Goal: Transaction & Acquisition: Purchase product/service

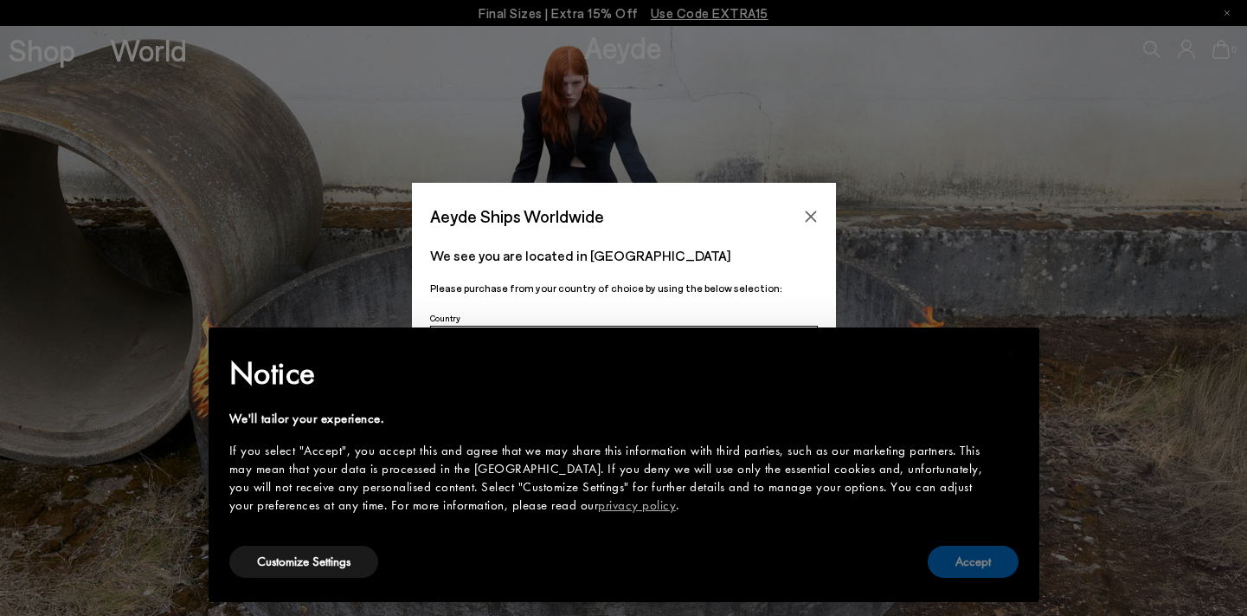
click at [983, 564] on button "Accept" at bounding box center [973, 561] width 91 height 32
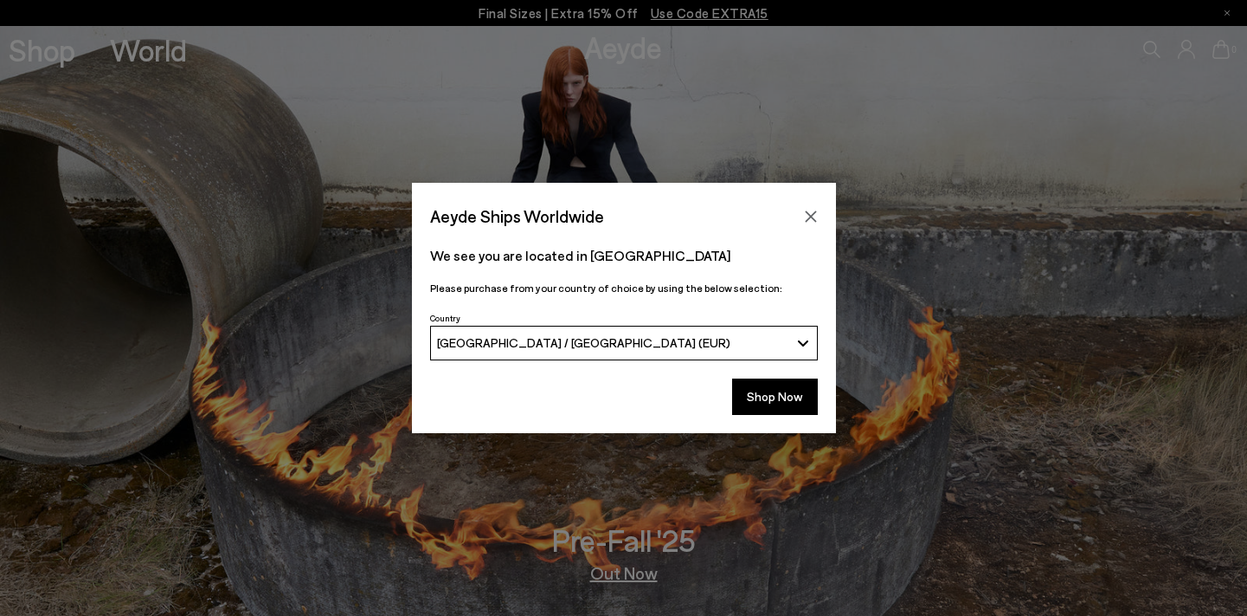
click at [757, 335] on div "[GEOGRAPHIC_DATA] / [GEOGRAPHIC_DATA] (EUR)" at bounding box center [613, 342] width 352 height 15
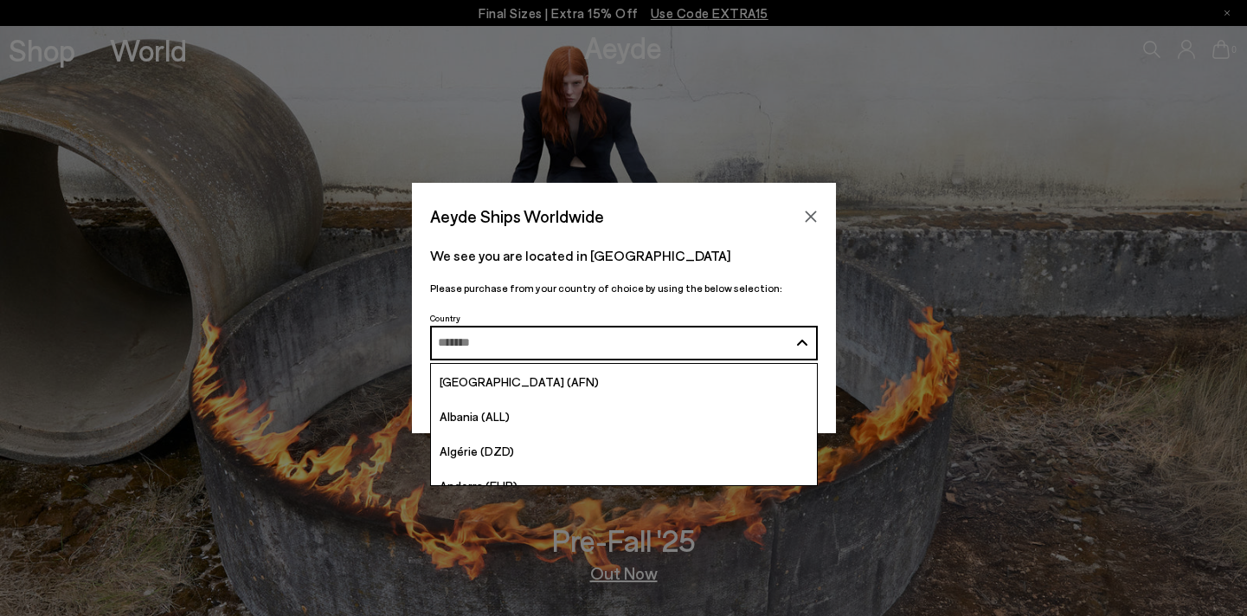
click at [807, 261] on p "We see you are located in [GEOGRAPHIC_DATA]" at bounding box center [624, 255] width 388 height 21
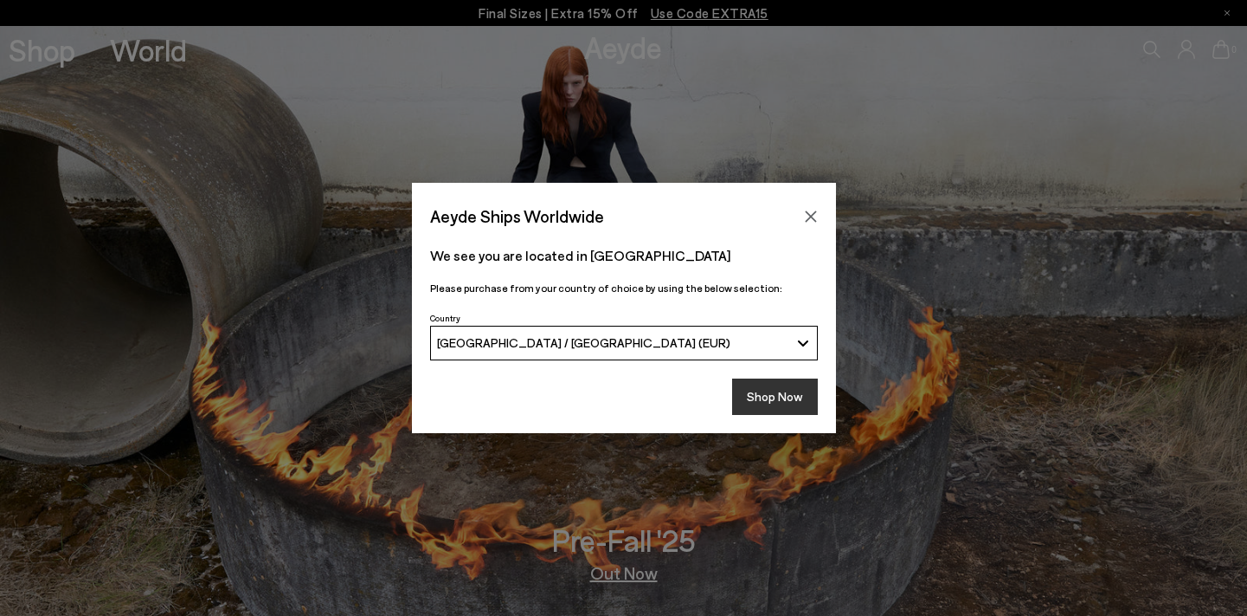
click at [770, 407] on button "Shop Now" at bounding box center [775, 396] width 86 height 36
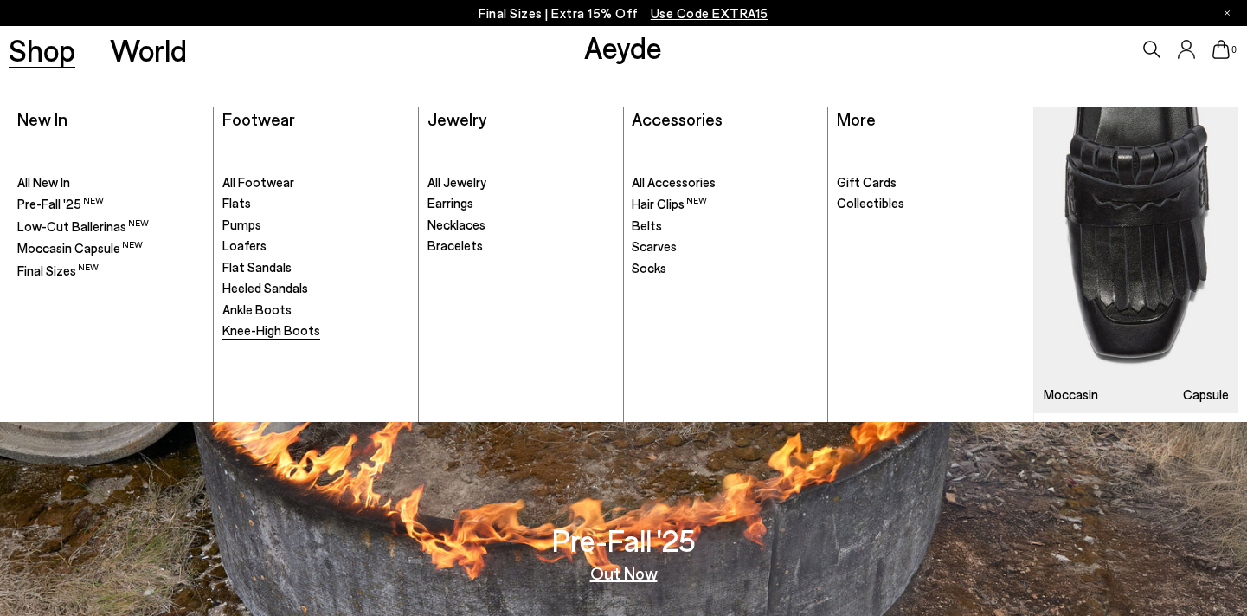
click at [282, 332] on span "Knee-High Boots" at bounding box center [271, 330] width 98 height 16
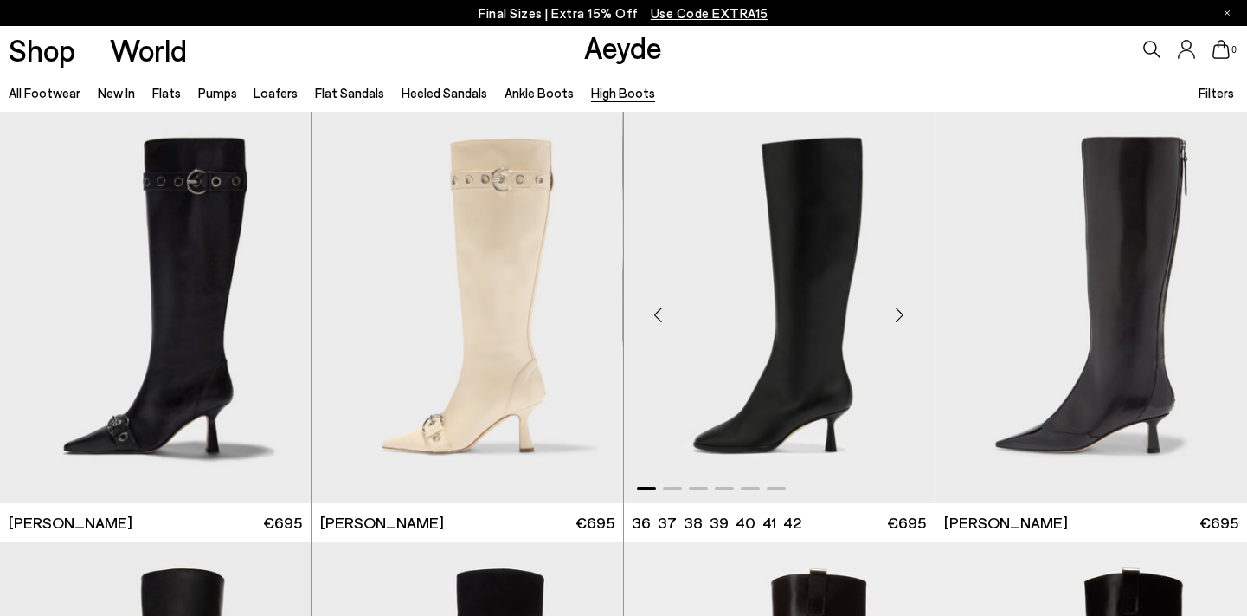
click at [904, 313] on div "Next slide" at bounding box center [900, 314] width 52 height 52
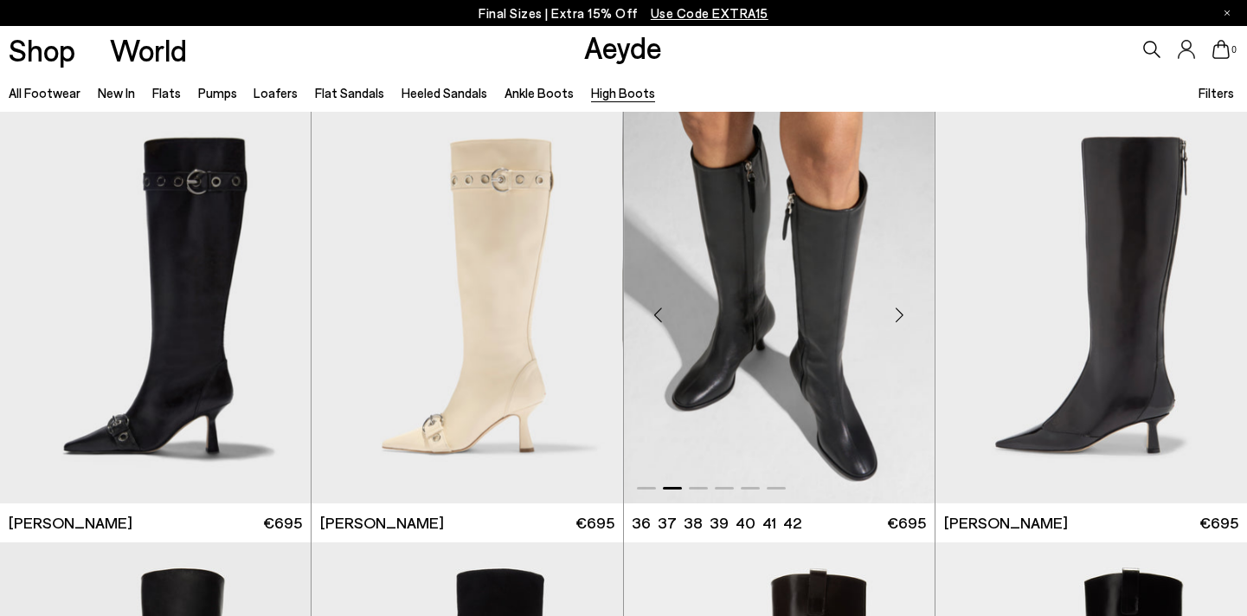
click at [904, 313] on div "Next slide" at bounding box center [900, 314] width 52 height 52
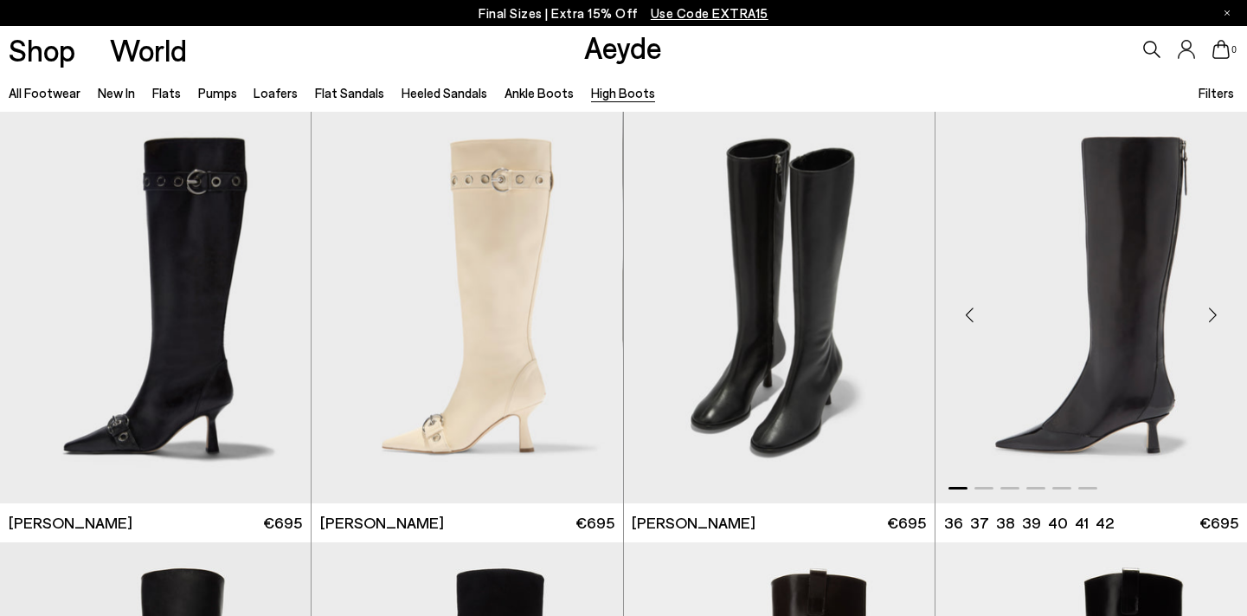
click at [1215, 313] on div "Next slide" at bounding box center [1213, 314] width 52 height 52
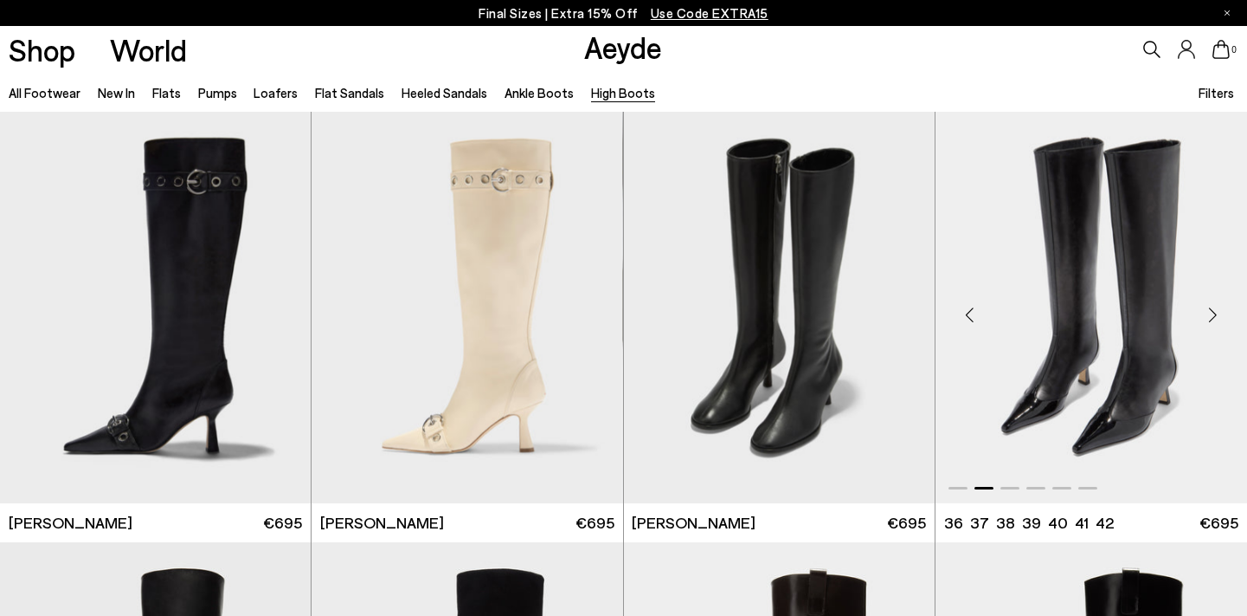
click at [970, 305] on div "Previous slide" at bounding box center [970, 314] width 52 height 52
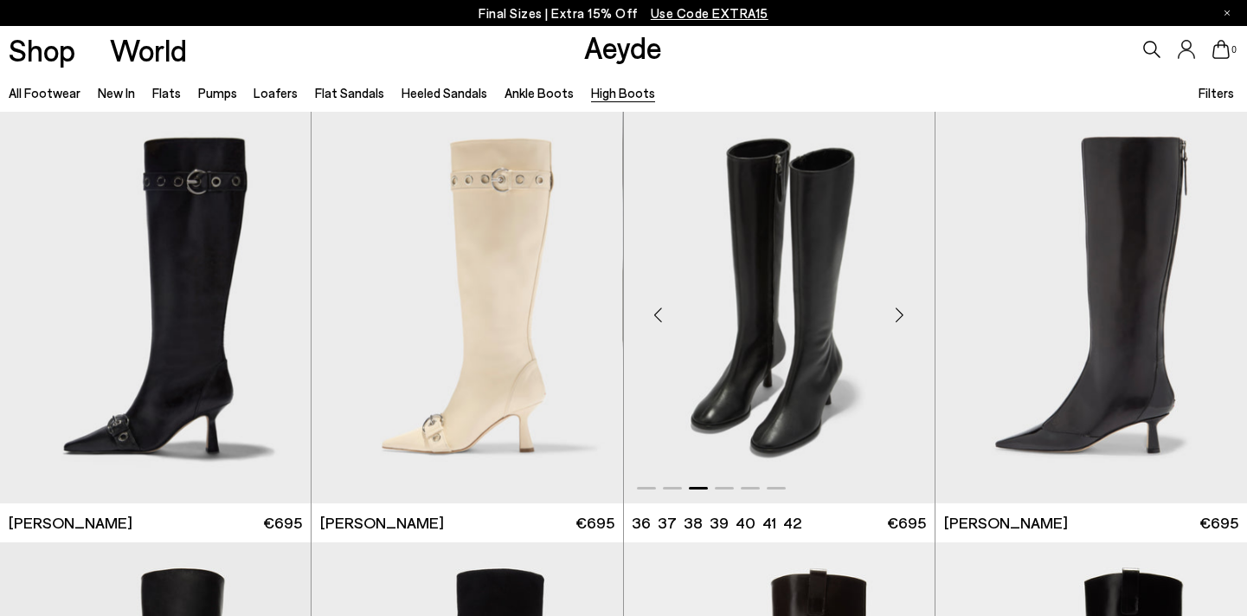
click at [659, 320] on div "Previous slide" at bounding box center [659, 314] width 52 height 52
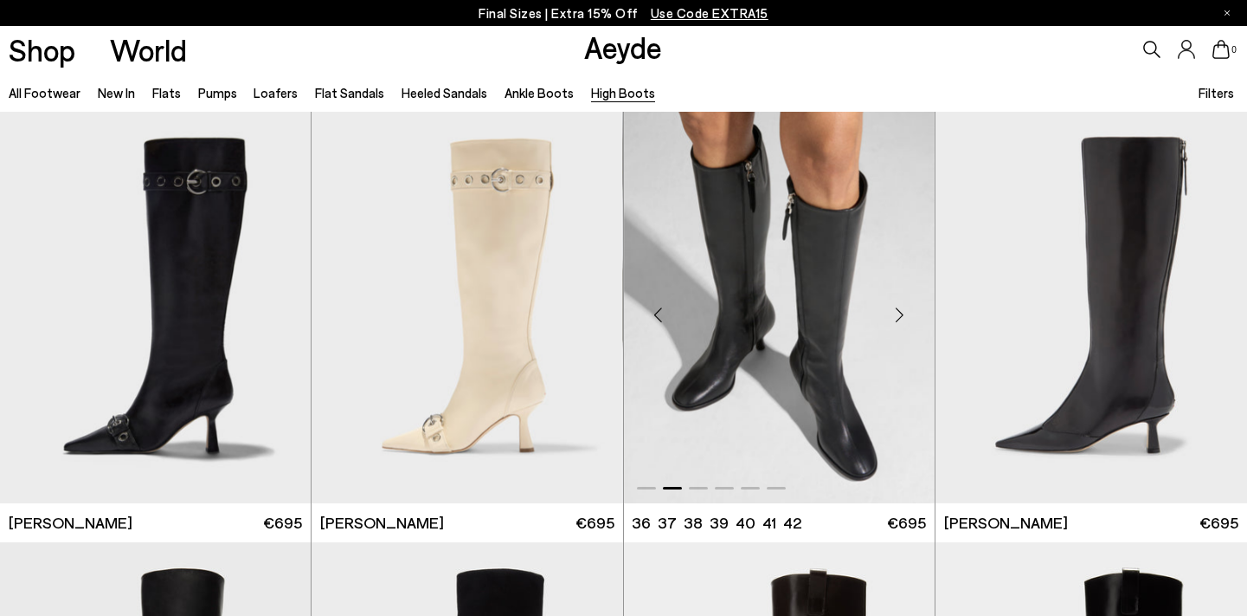
click at [658, 311] on div "Previous slide" at bounding box center [659, 314] width 52 height 52
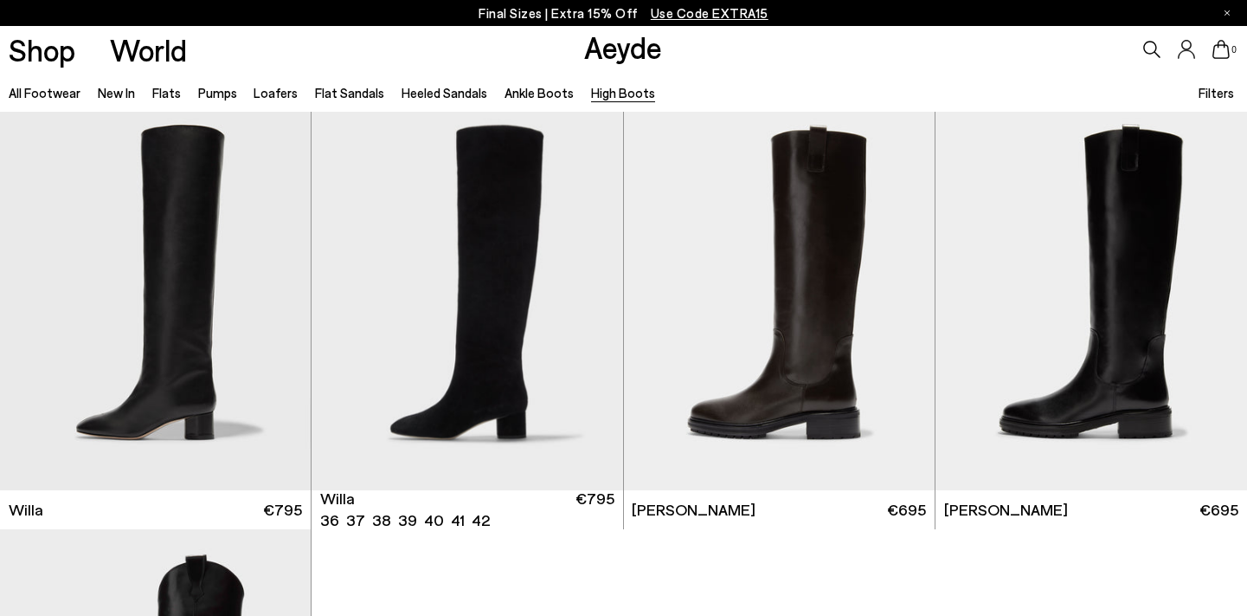
scroll to position [444, 0]
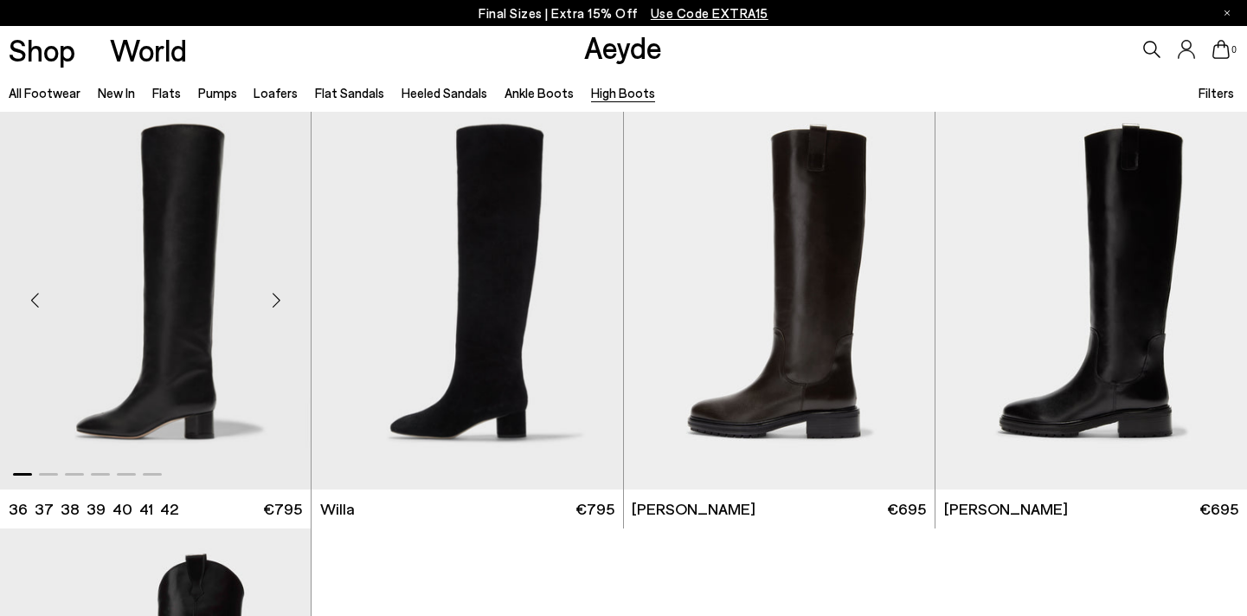
click at [280, 297] on div "Next slide" at bounding box center [276, 300] width 52 height 52
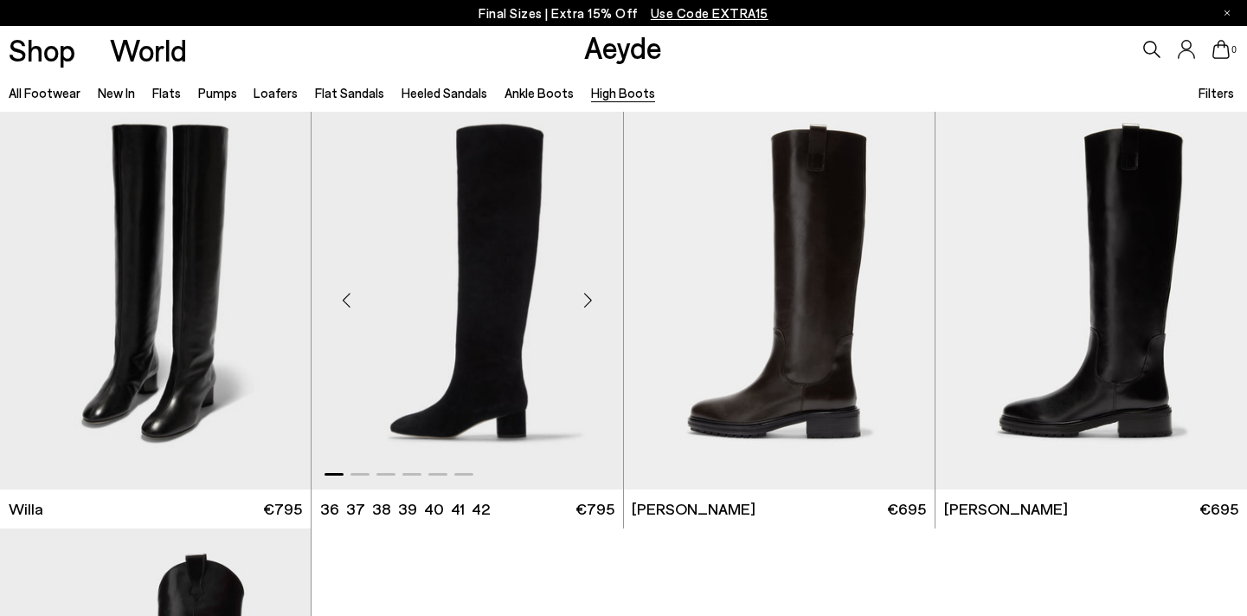
click at [587, 296] on div "Next slide" at bounding box center [589, 300] width 52 height 52
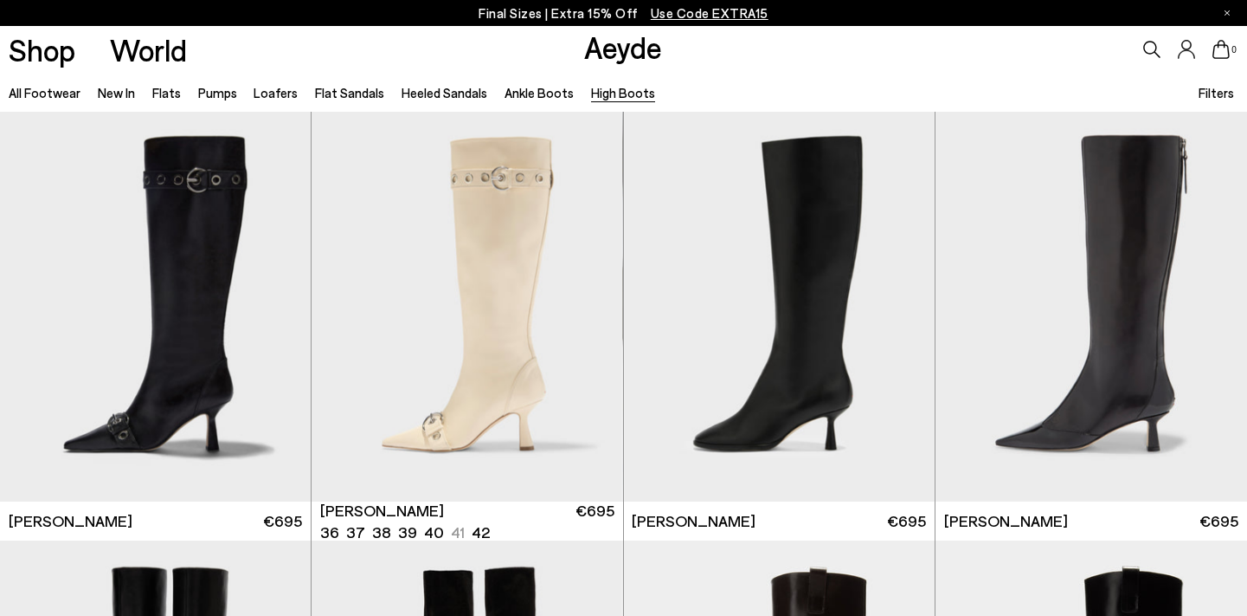
scroll to position [0, 0]
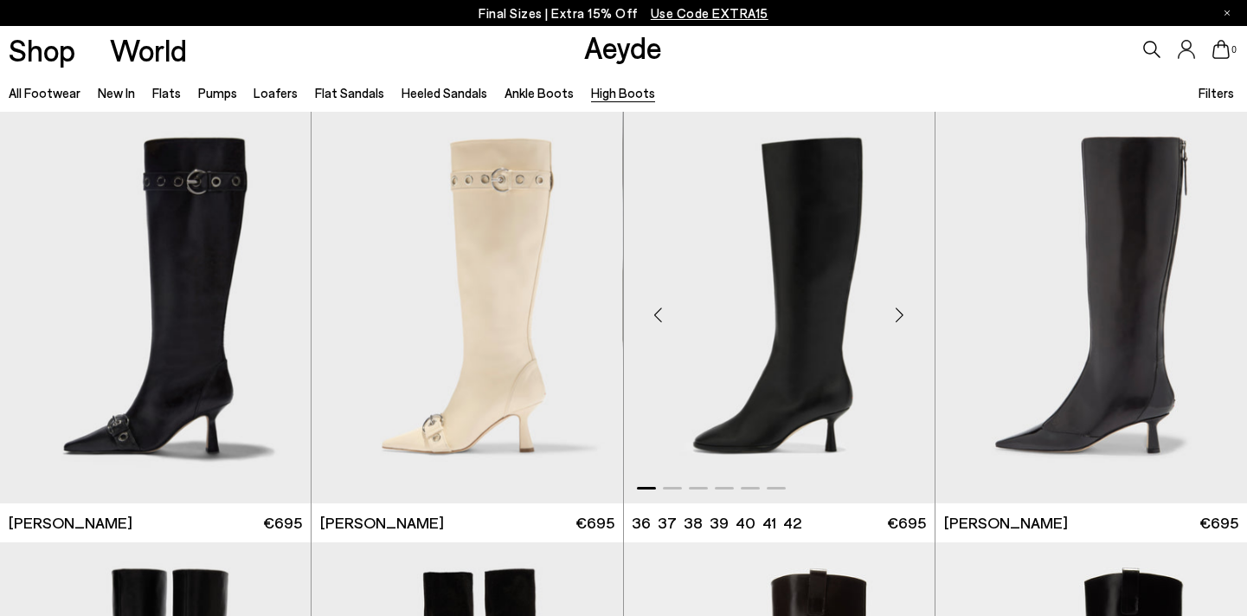
click at [908, 321] on div "Next slide" at bounding box center [900, 314] width 52 height 52
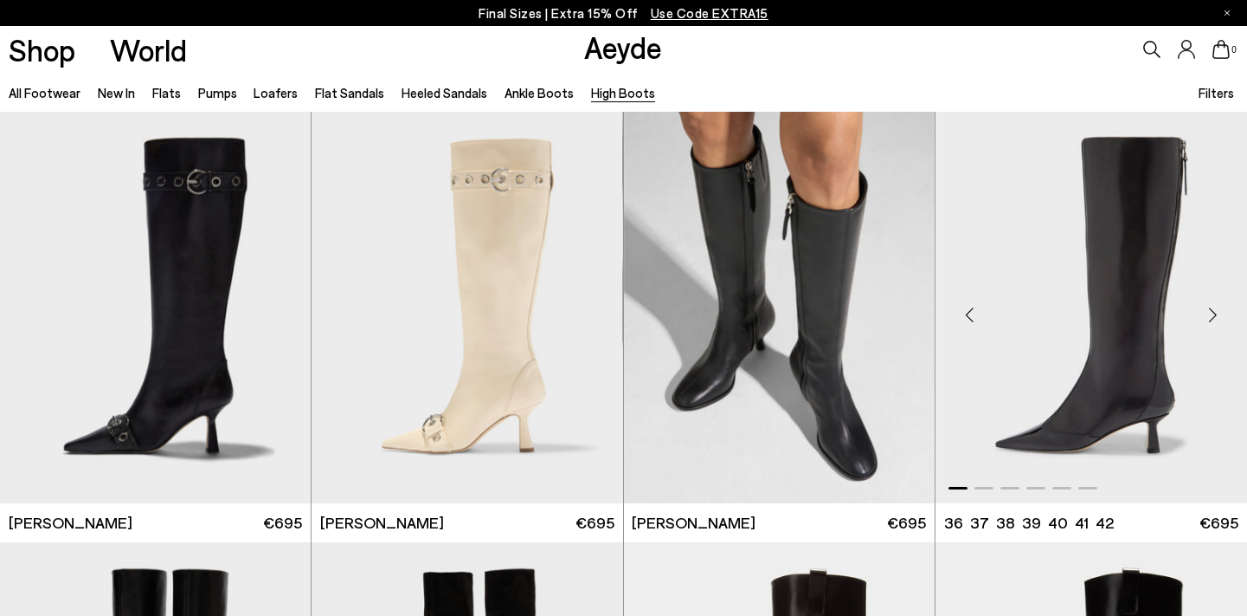
click at [1209, 318] on div "Next slide" at bounding box center [1213, 314] width 52 height 52
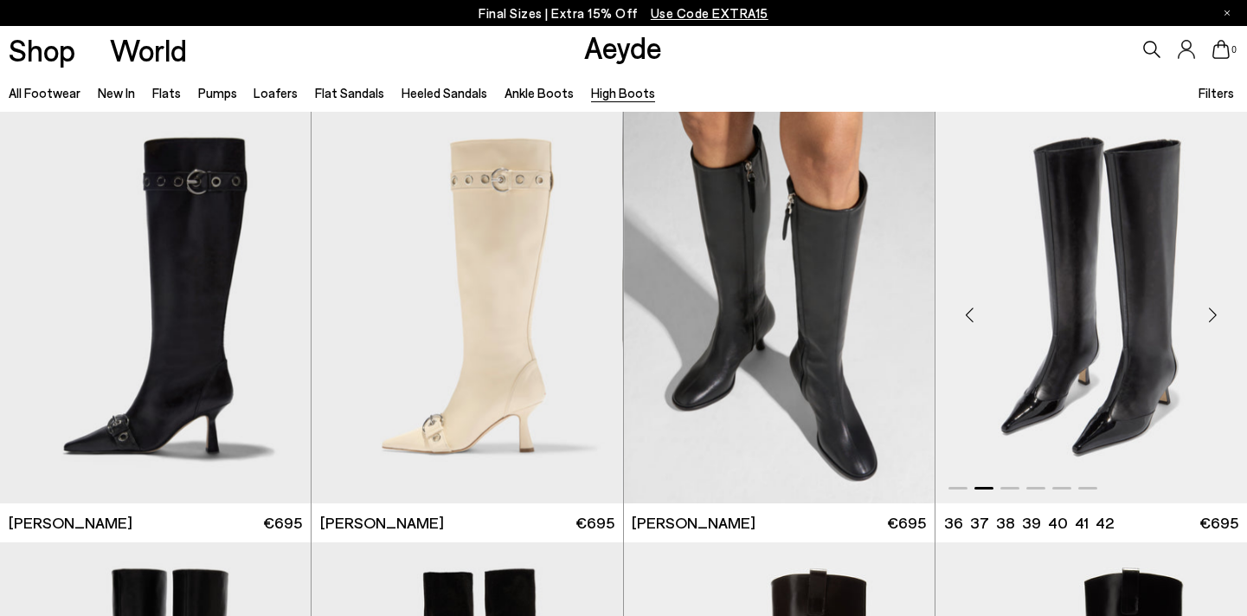
click at [1209, 318] on div "Next slide" at bounding box center [1213, 314] width 52 height 52
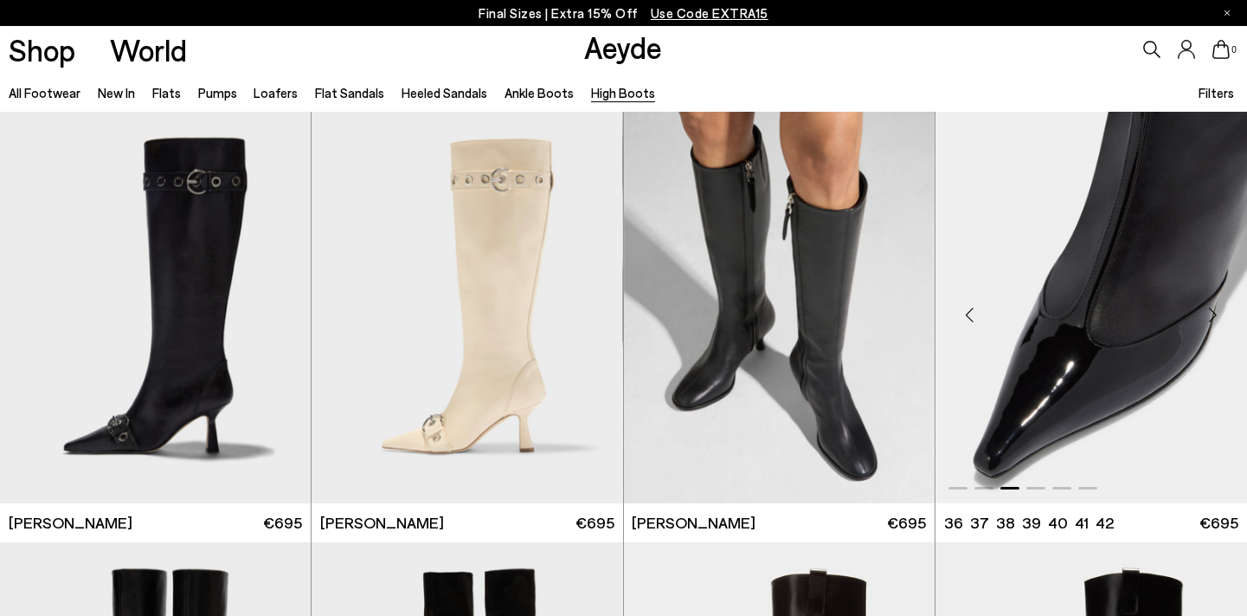
click at [1209, 318] on div "Next slide" at bounding box center [1213, 314] width 52 height 52
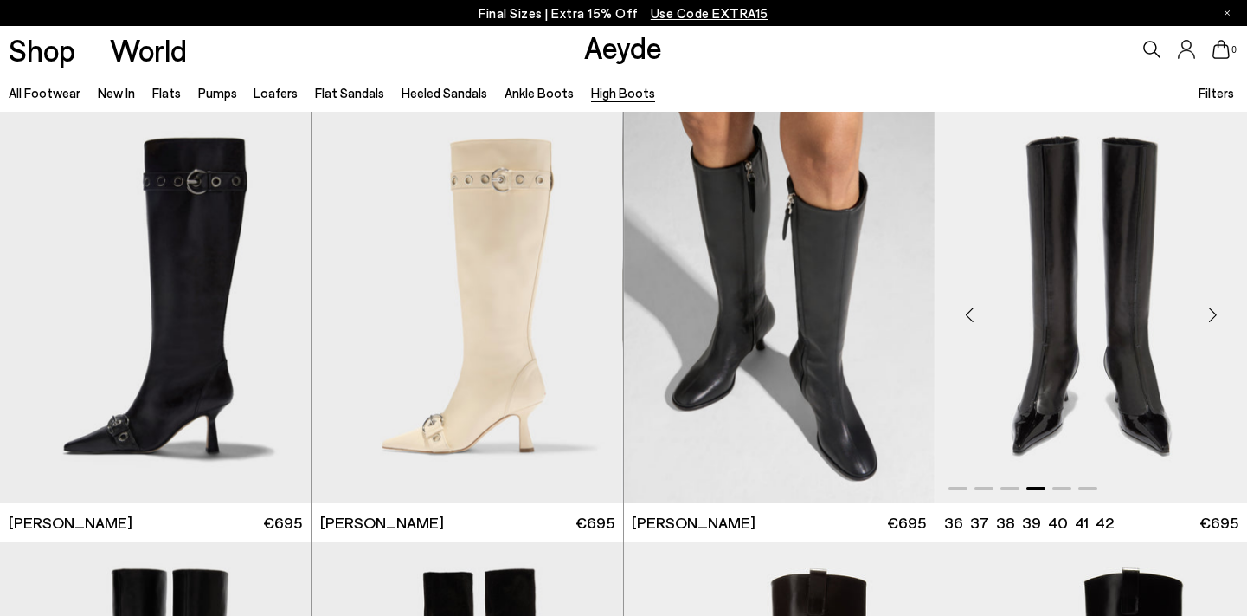
click at [1209, 318] on div "Next slide" at bounding box center [1213, 314] width 52 height 52
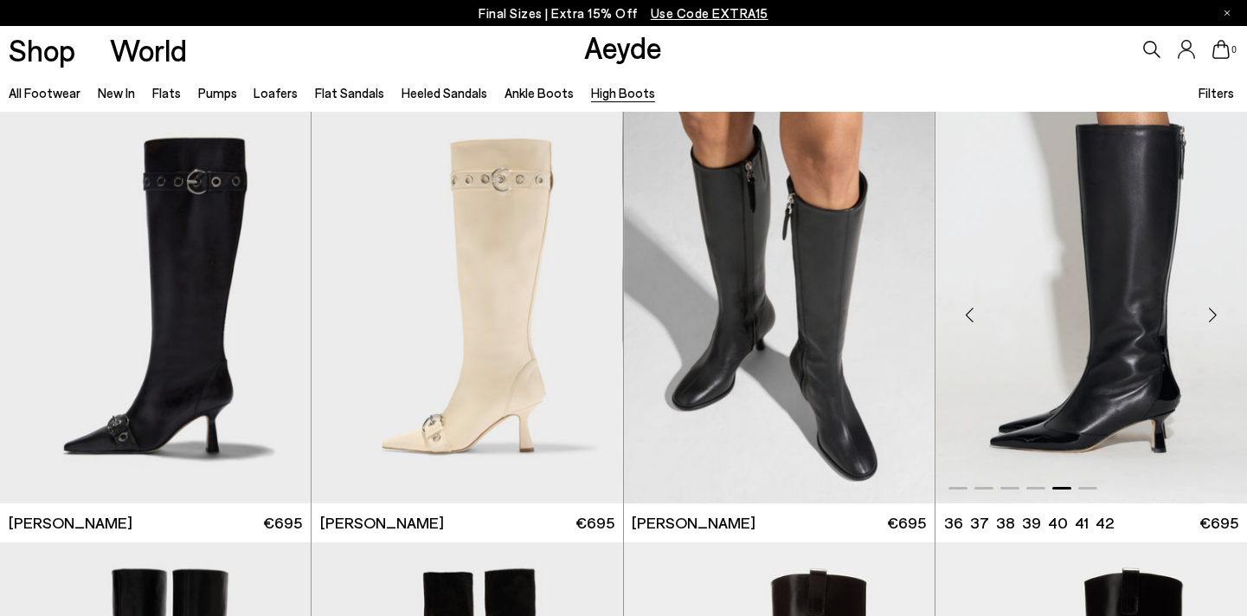
click at [1209, 318] on div "Next slide" at bounding box center [1213, 314] width 52 height 52
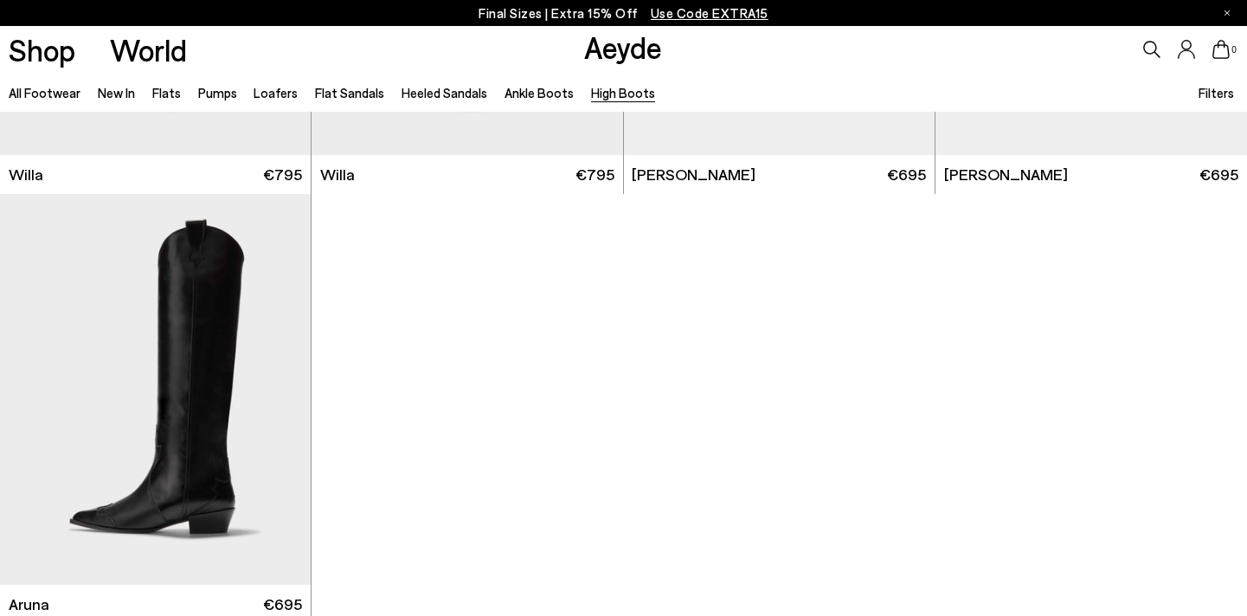
scroll to position [765, 0]
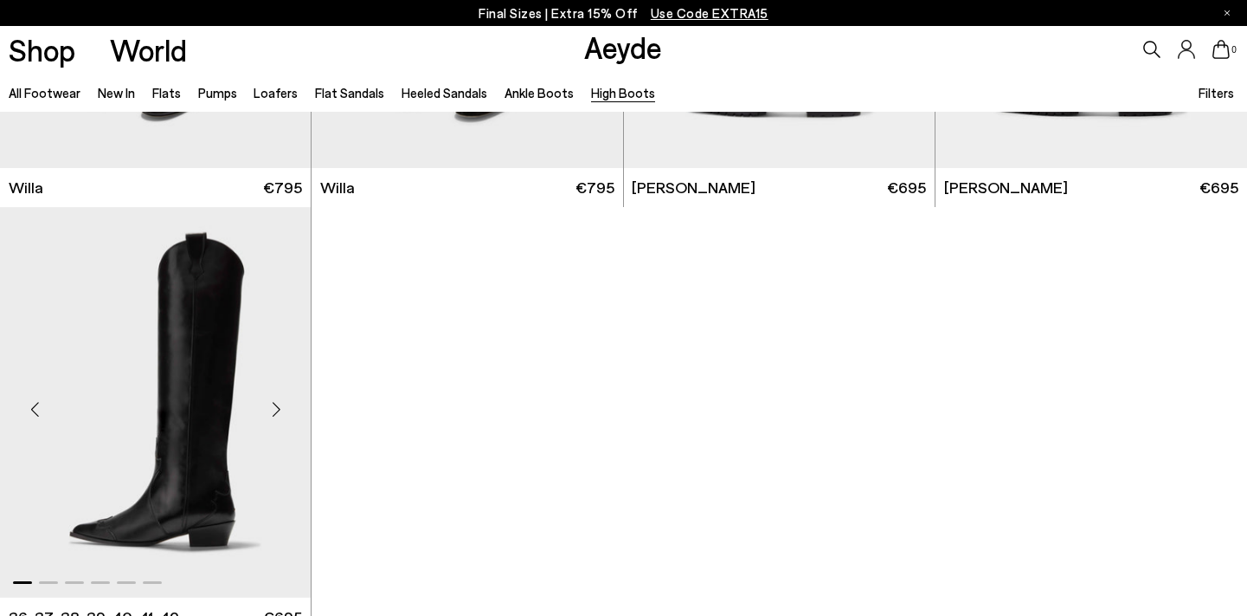
click at [278, 410] on div "Next slide" at bounding box center [276, 410] width 52 height 52
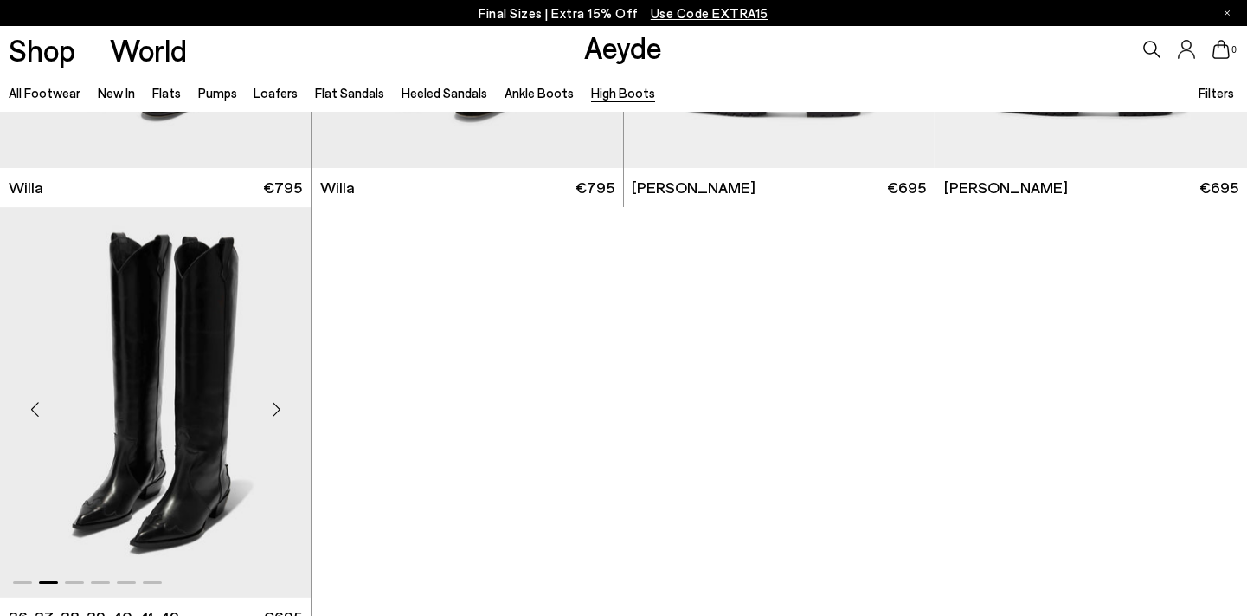
click at [278, 410] on div "Next slide" at bounding box center [276, 410] width 52 height 52
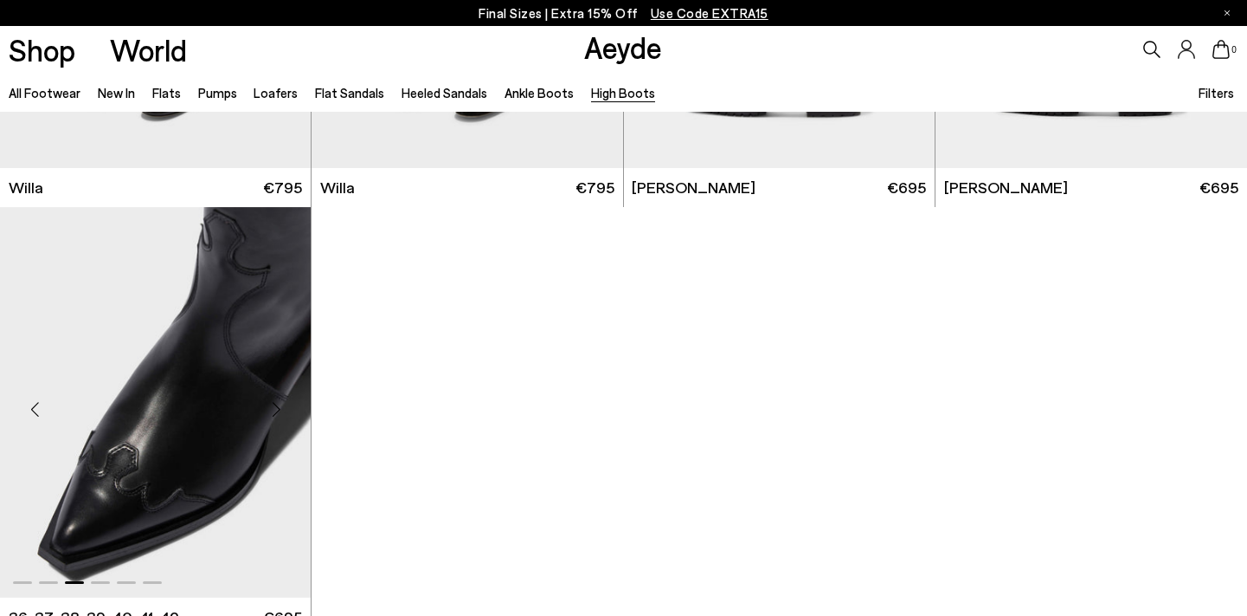
click at [278, 410] on div "Next slide" at bounding box center [276, 410] width 52 height 52
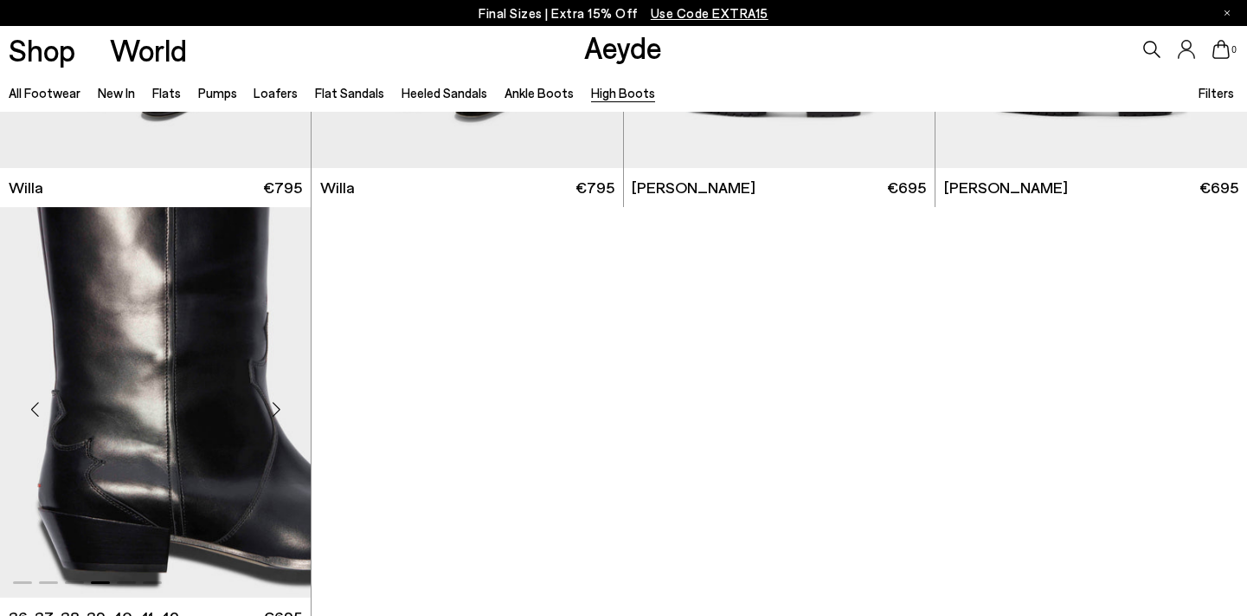
click at [278, 410] on div "Next slide" at bounding box center [276, 410] width 52 height 52
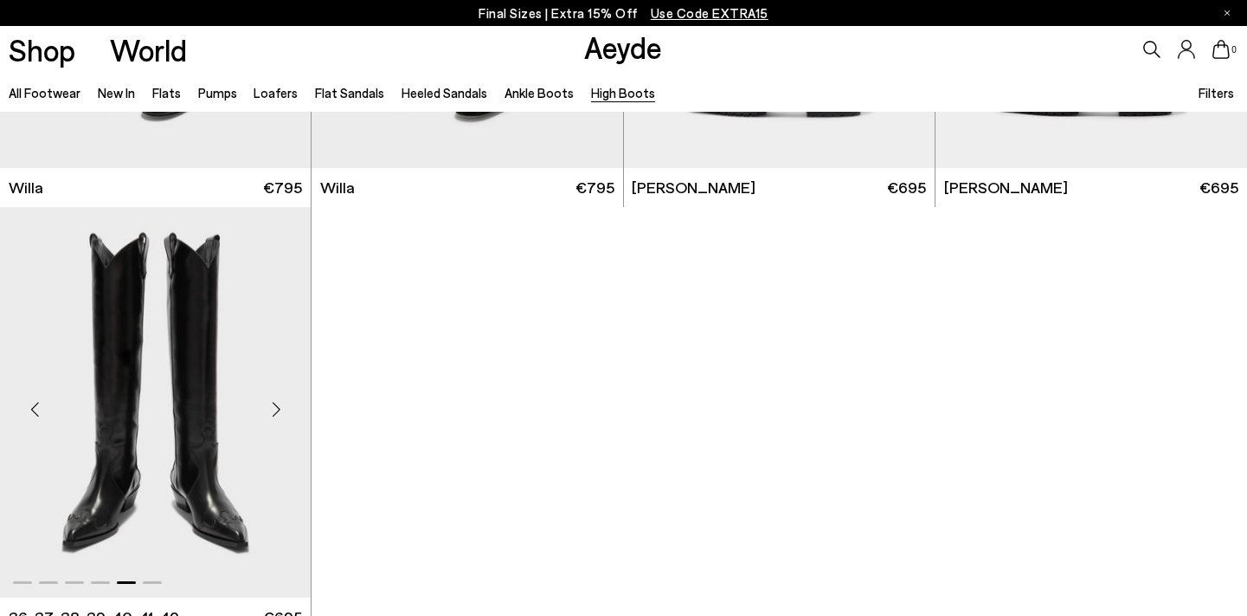
click at [278, 410] on div "Next slide" at bounding box center [276, 410] width 52 height 52
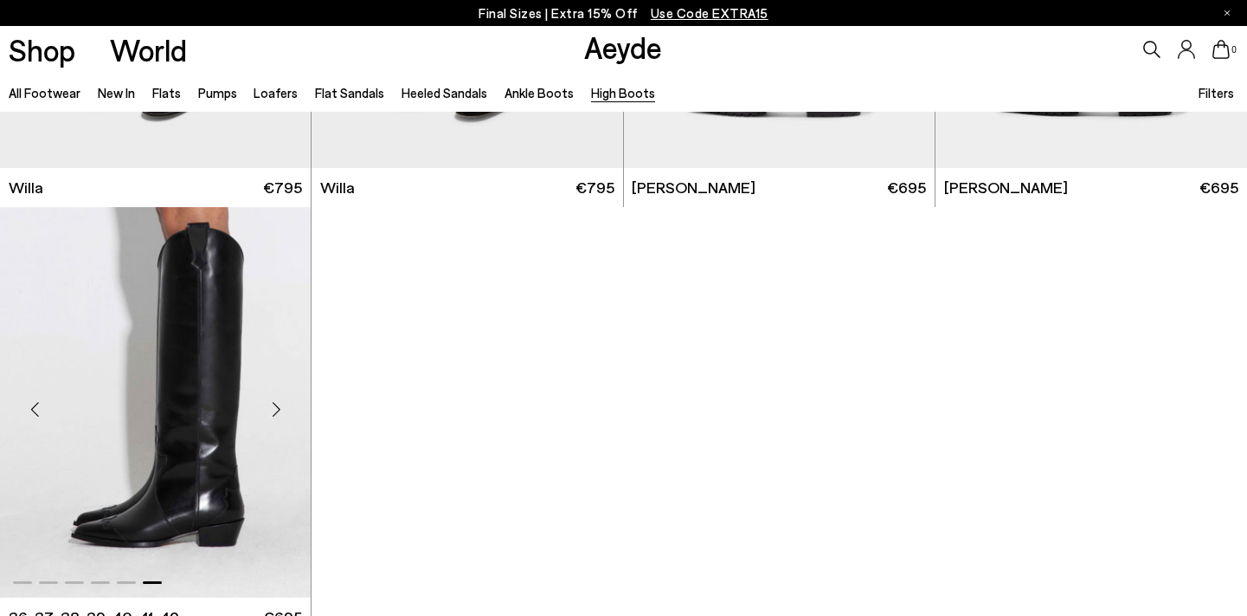
click at [278, 410] on div "Next slide" at bounding box center [276, 410] width 52 height 52
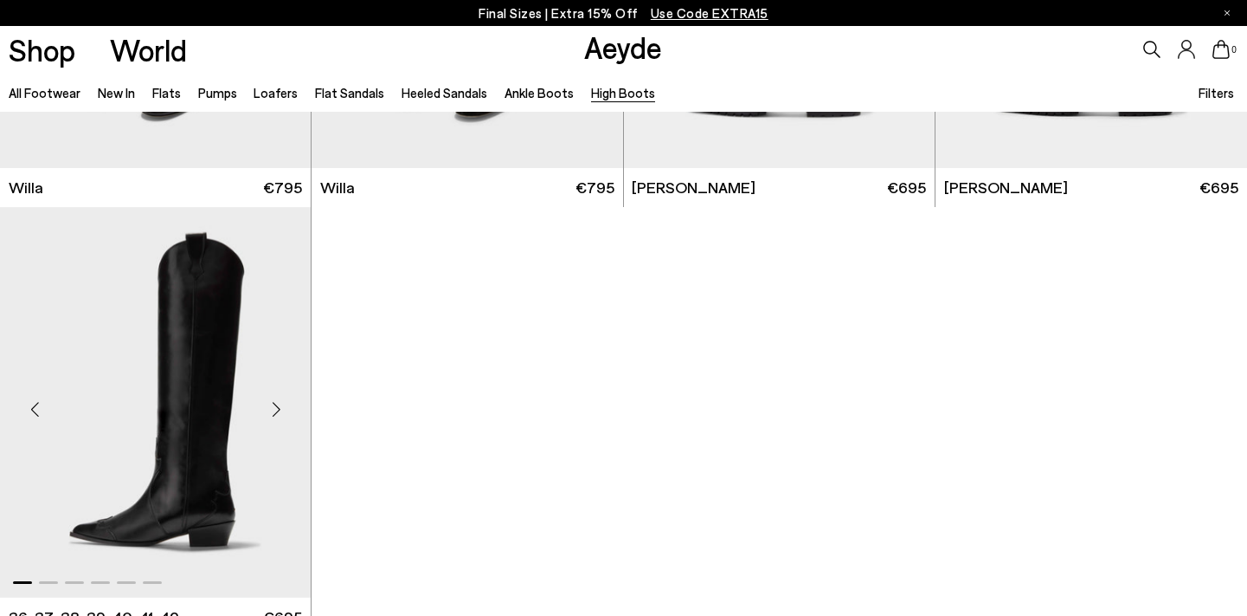
click at [278, 410] on div "Next slide" at bounding box center [276, 410] width 52 height 52
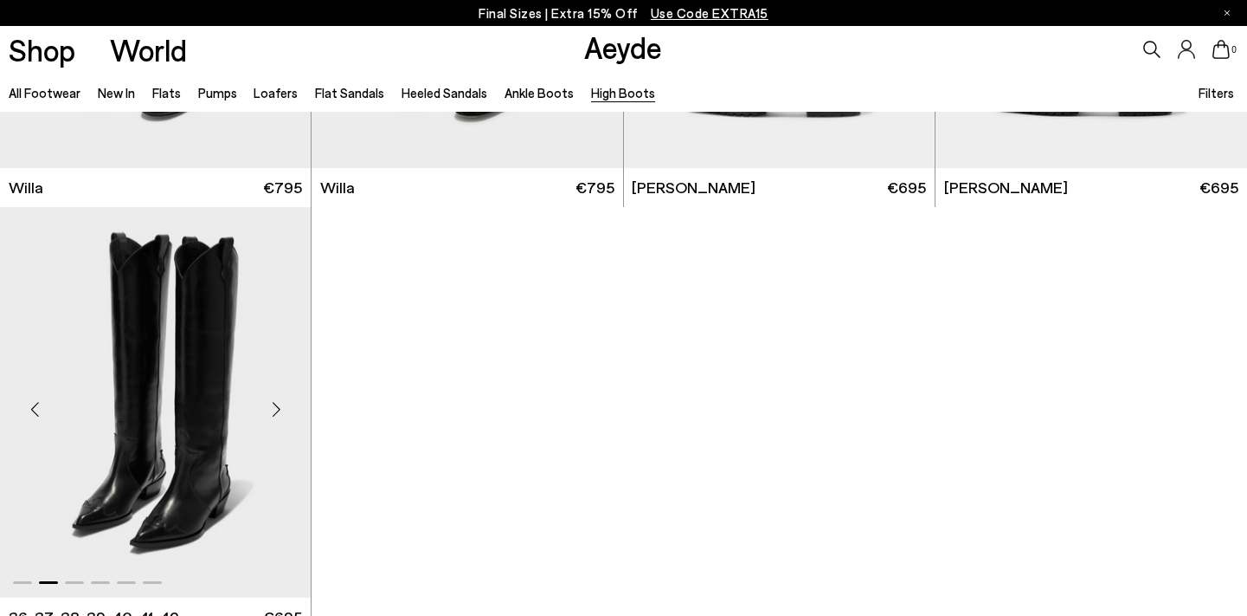
click at [278, 410] on div "Next slide" at bounding box center [276, 410] width 52 height 52
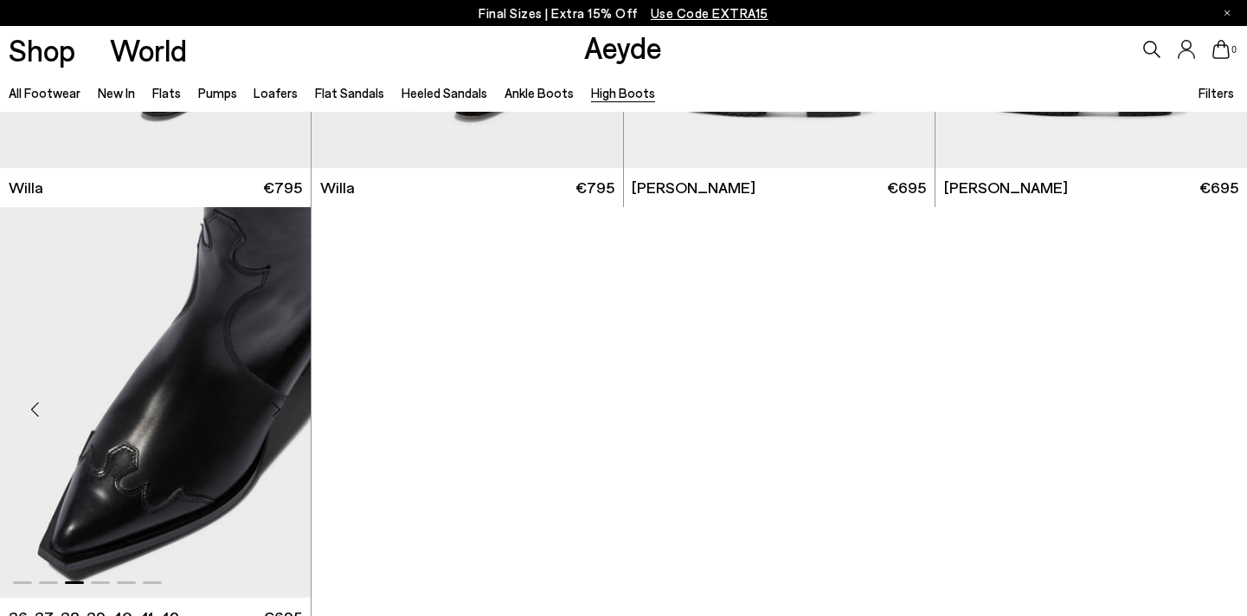
click at [278, 410] on div "Next slide" at bounding box center [276, 410] width 52 height 52
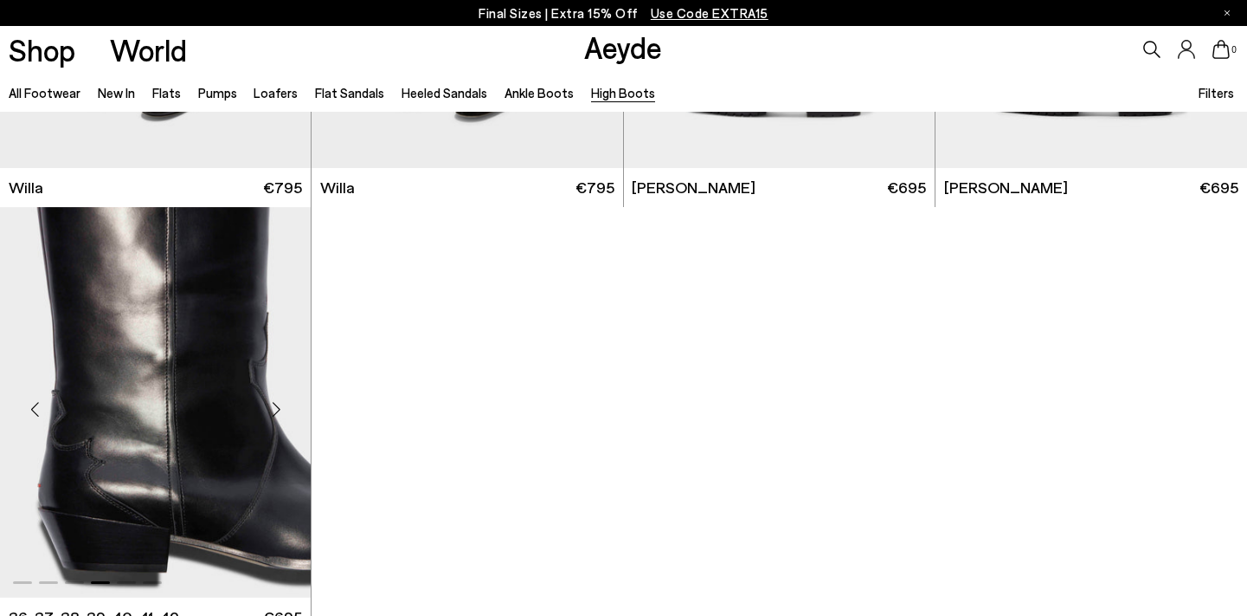
click at [278, 410] on div "Next slide" at bounding box center [276, 410] width 52 height 52
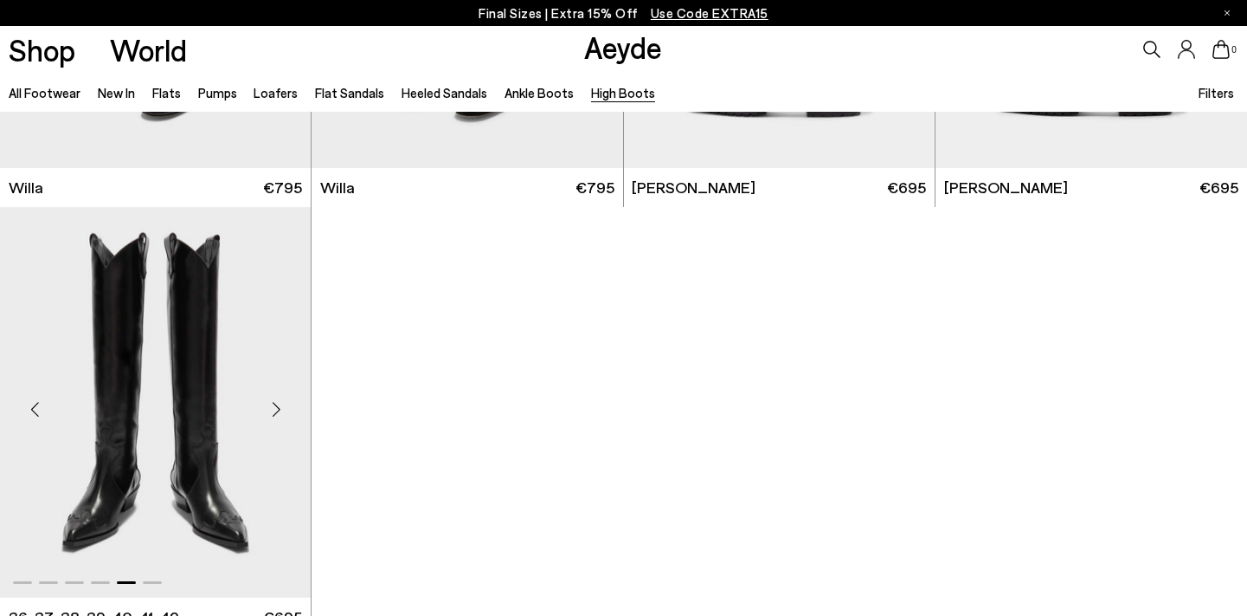
click at [278, 410] on div "Next slide" at bounding box center [276, 410] width 52 height 52
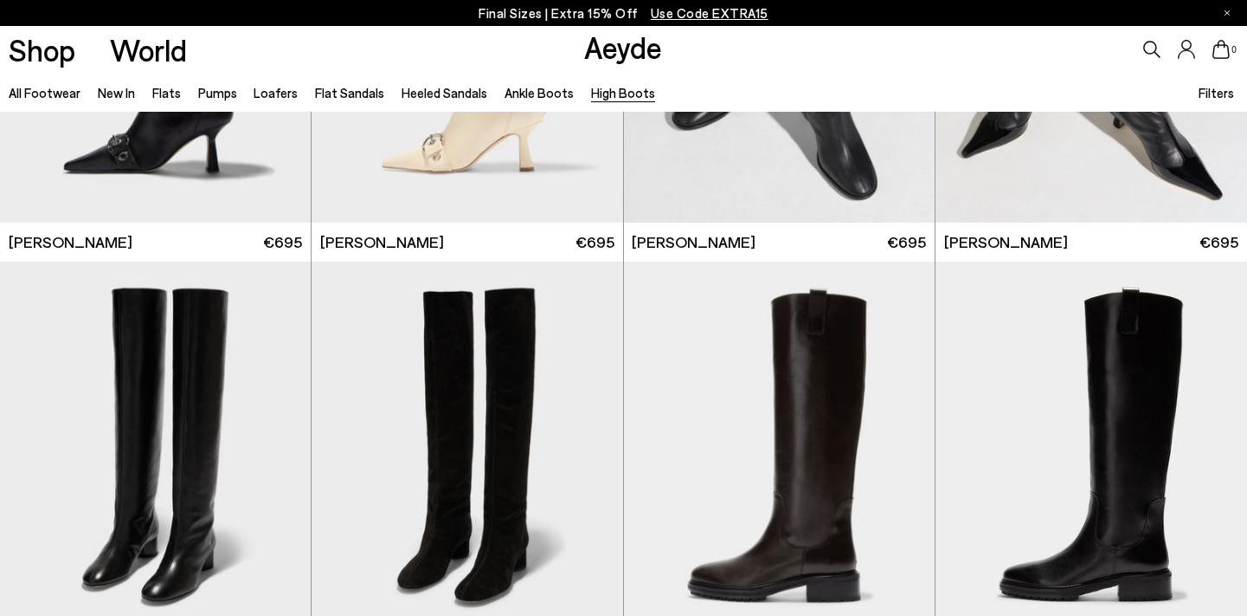
scroll to position [0, 0]
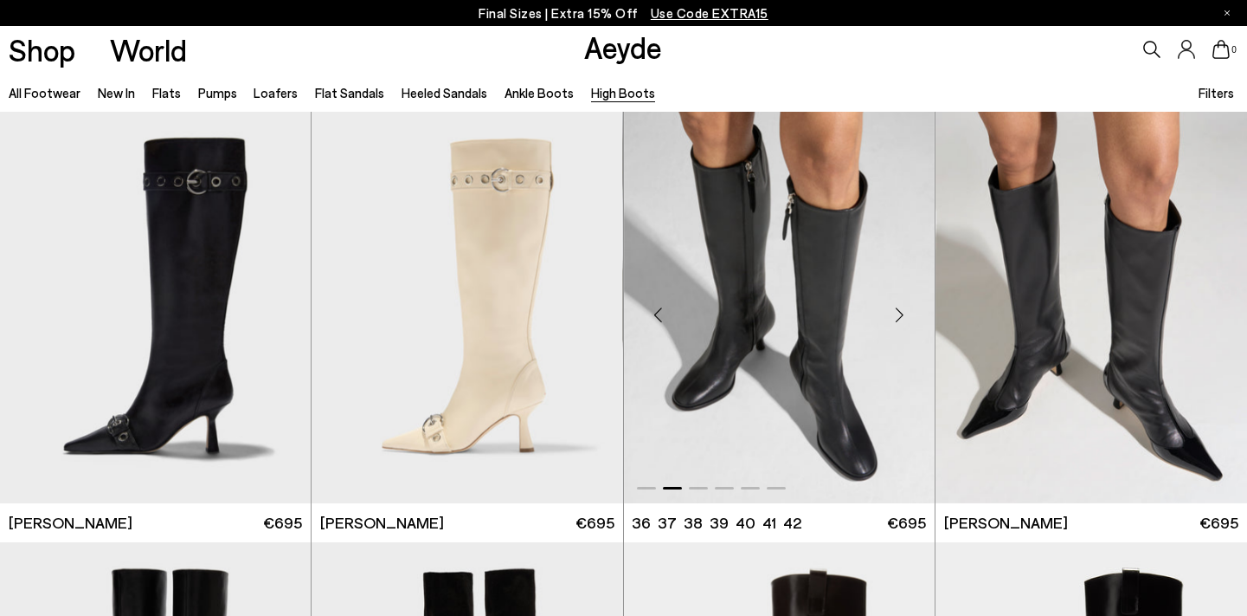
click at [737, 294] on img "2 / 6" at bounding box center [779, 307] width 311 height 391
click at [1053, 228] on img "6 / 6" at bounding box center [1092, 307] width 312 height 391
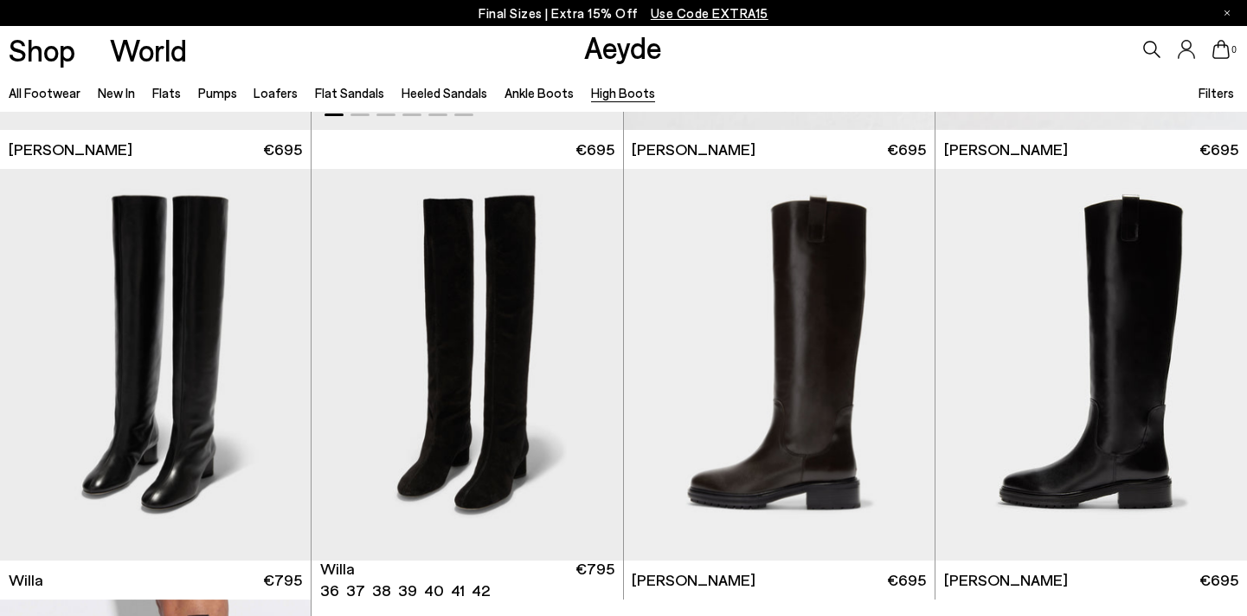
scroll to position [385, 0]
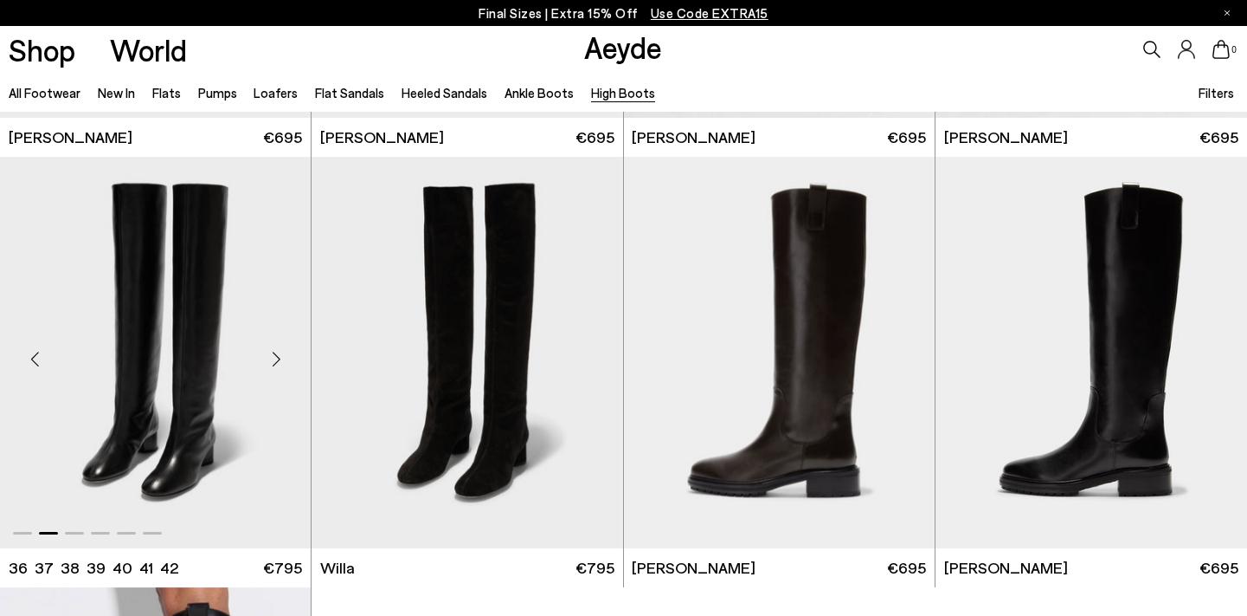
click at [154, 362] on img "2 / 6" at bounding box center [155, 352] width 311 height 391
click at [805, 380] on img "1 / 6" at bounding box center [779, 352] width 311 height 391
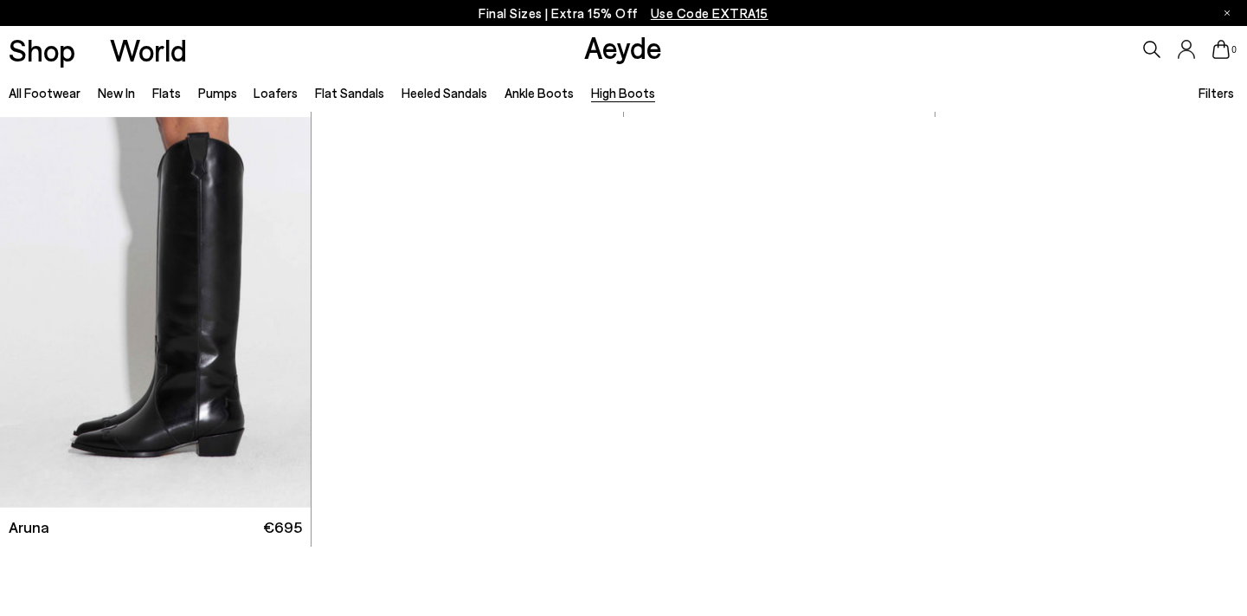
scroll to position [859, 0]
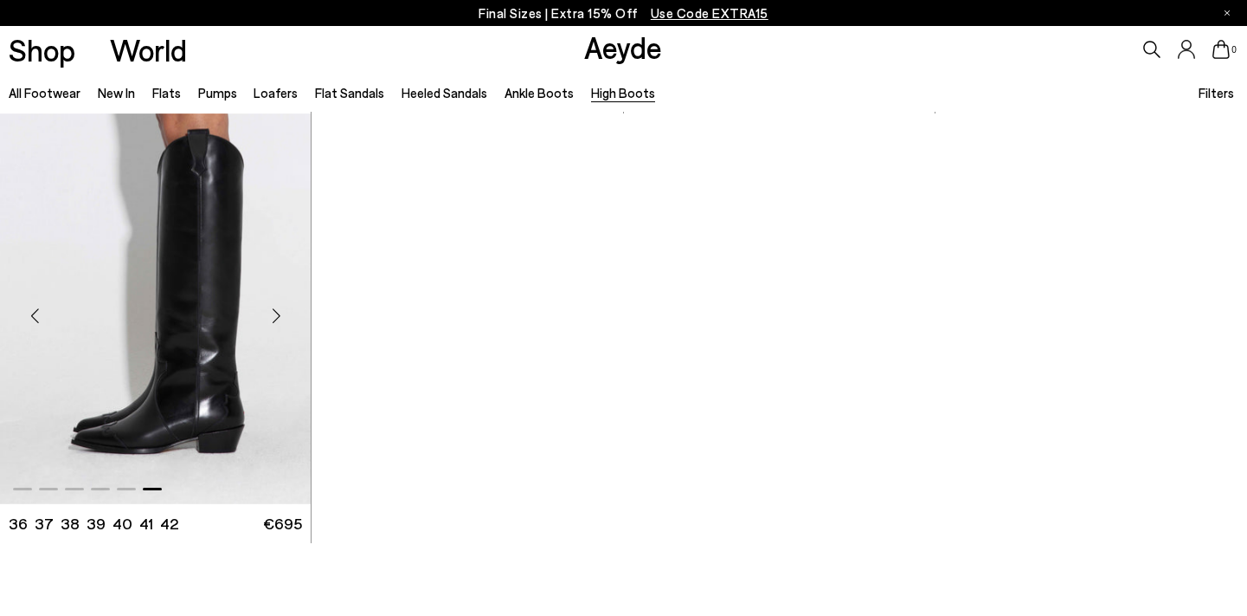
click at [214, 301] on img "6 / 6" at bounding box center [155, 308] width 311 height 391
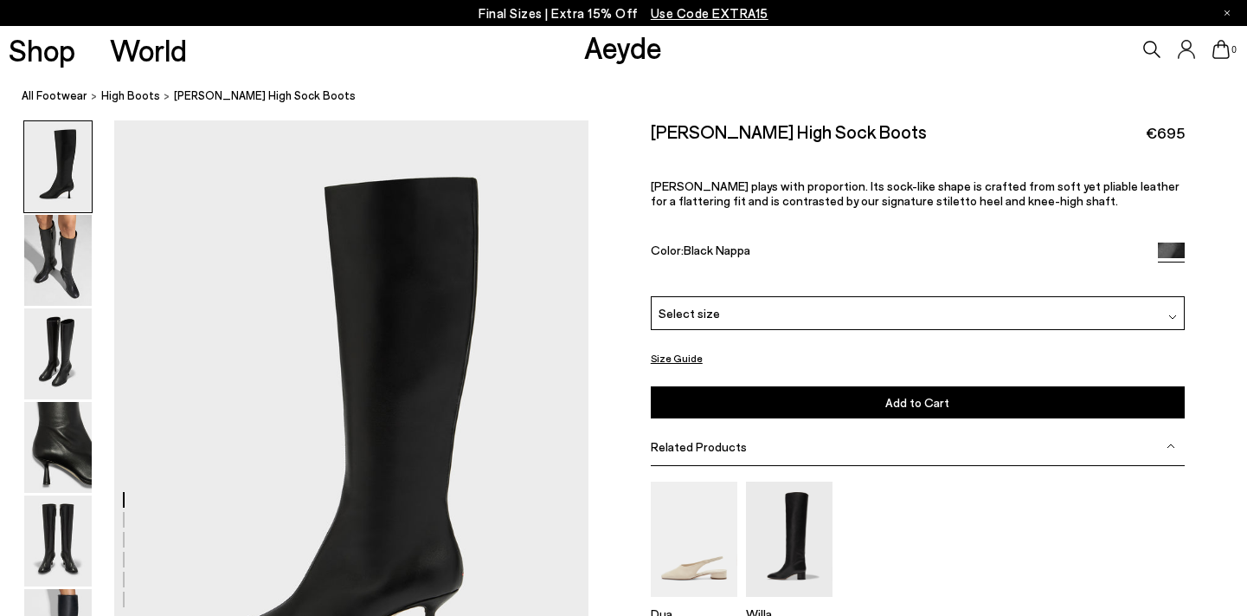
click at [686, 439] on span "Related Products" at bounding box center [699, 446] width 96 height 15
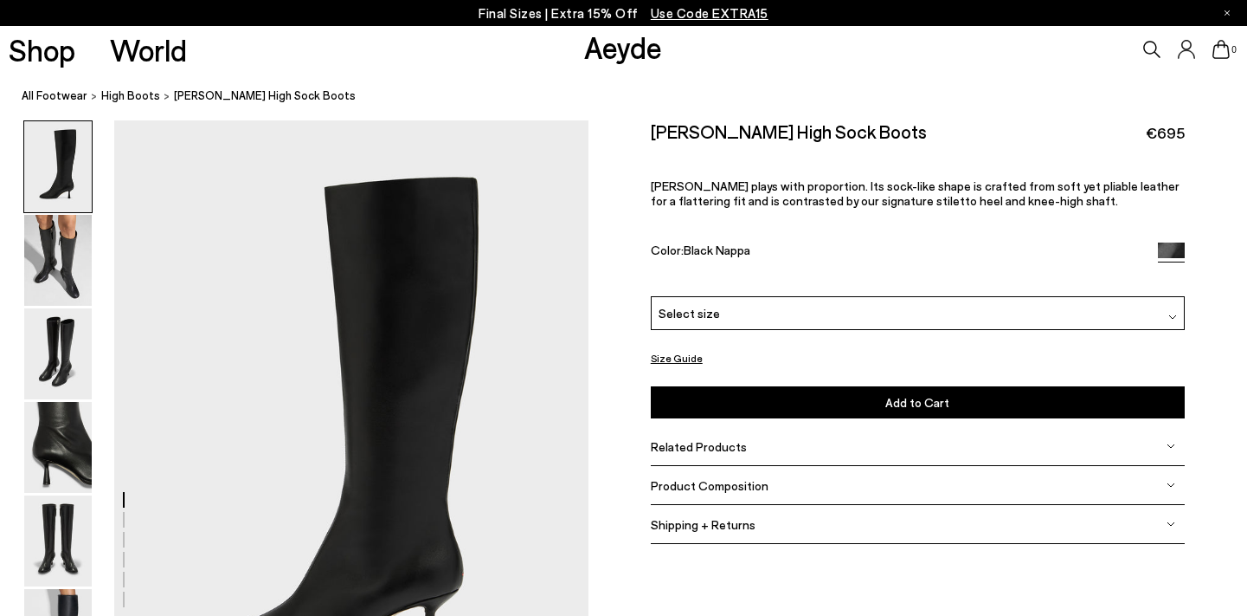
click at [738, 478] on span "Product Composition" at bounding box center [710, 485] width 118 height 15
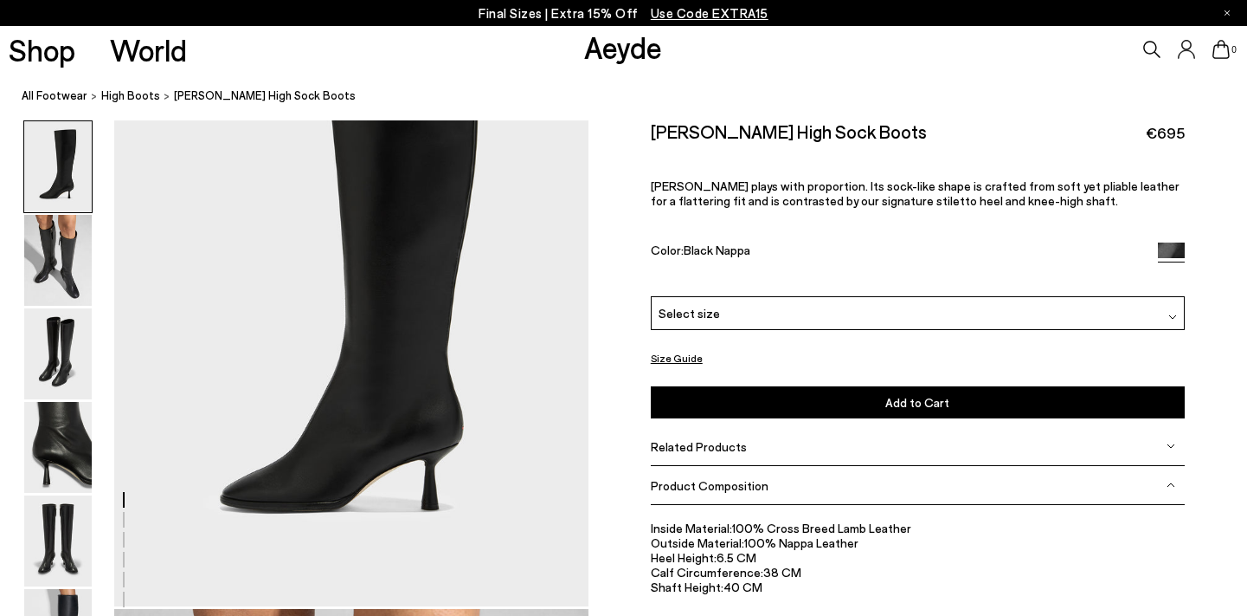
scroll to position [148, 0]
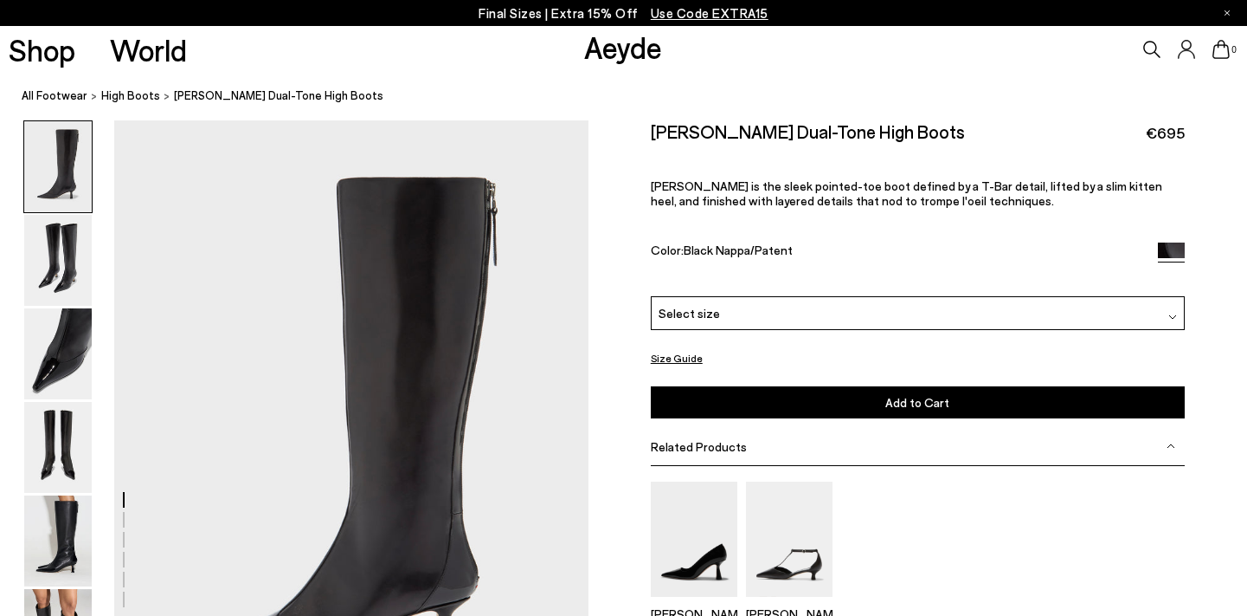
click at [811, 427] on div "Related Products" at bounding box center [918, 446] width 534 height 39
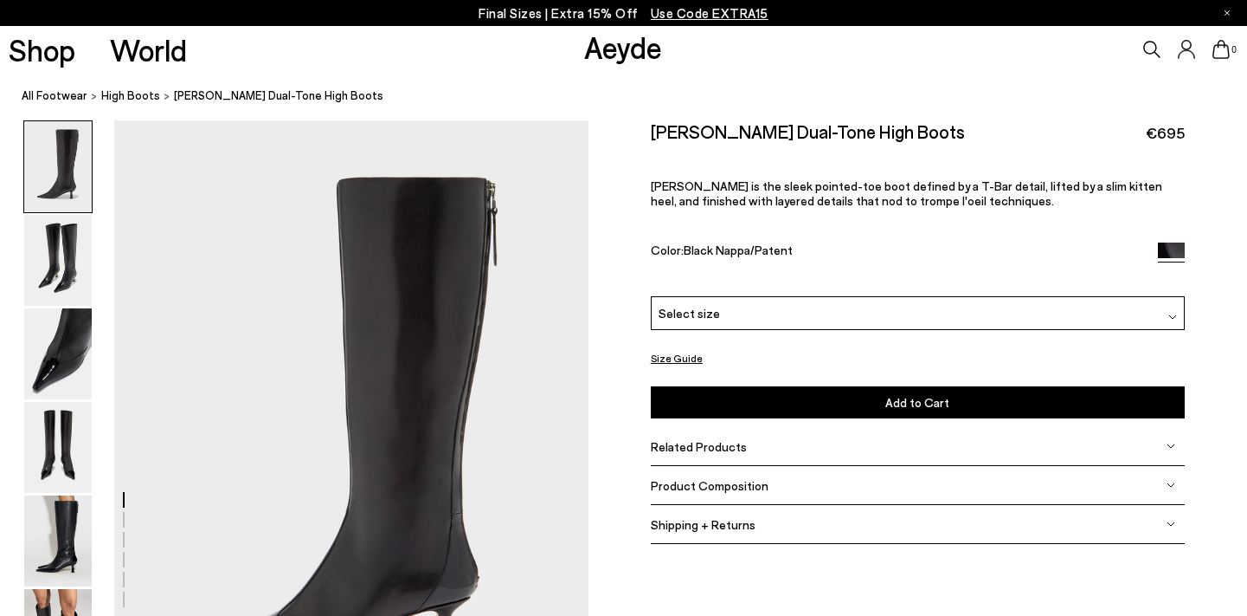
click at [768, 466] on div "Product Composition" at bounding box center [918, 485] width 534 height 39
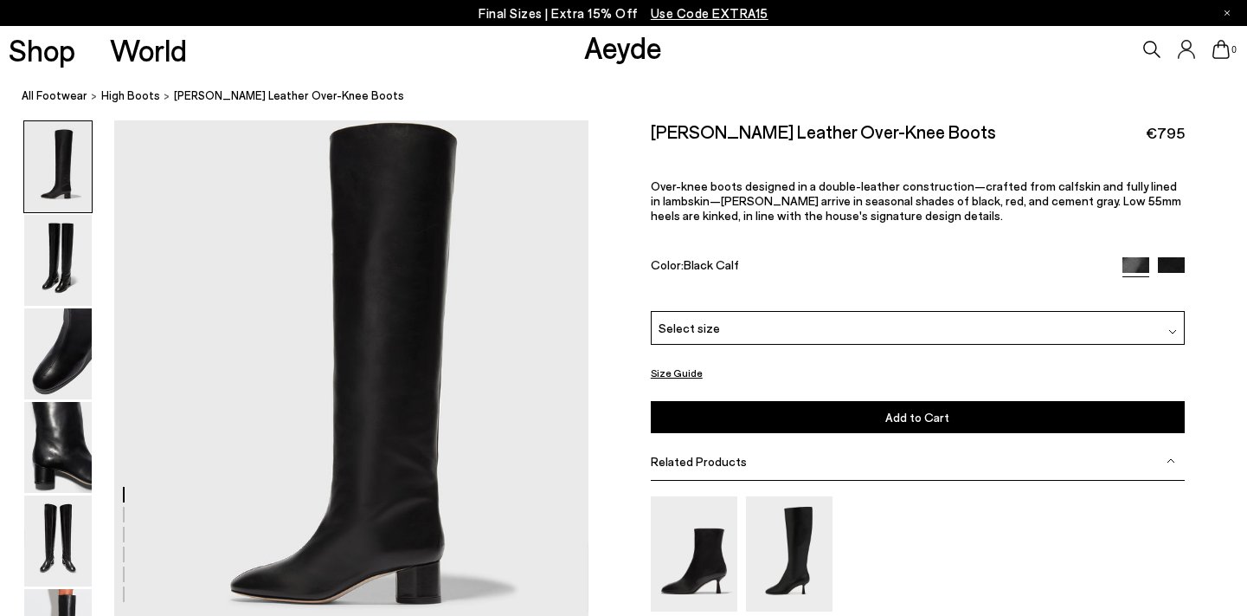
click at [724, 454] on span "Related Products" at bounding box center [699, 461] width 96 height 15
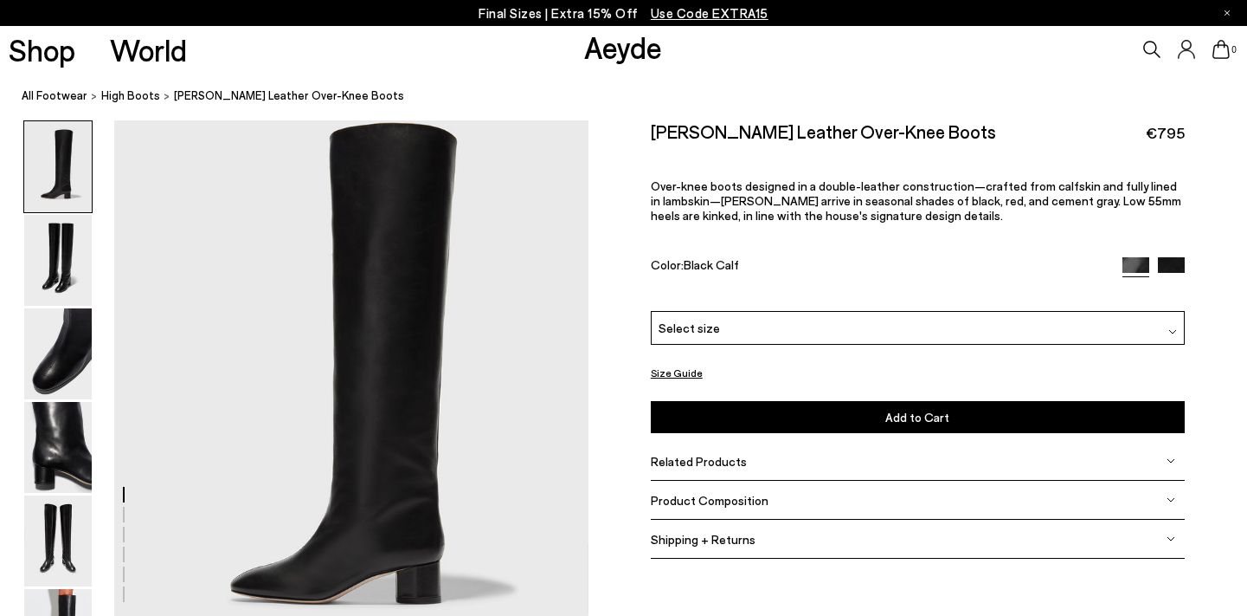
click at [746, 493] on span "Product Composition" at bounding box center [710, 500] width 118 height 15
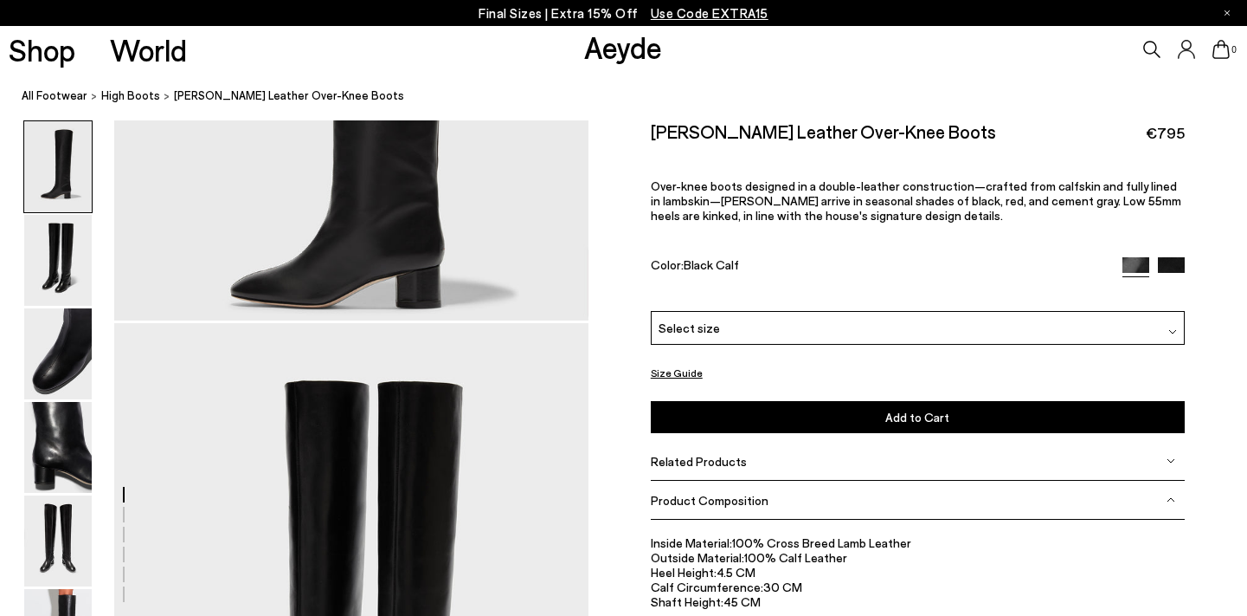
scroll to position [300, 0]
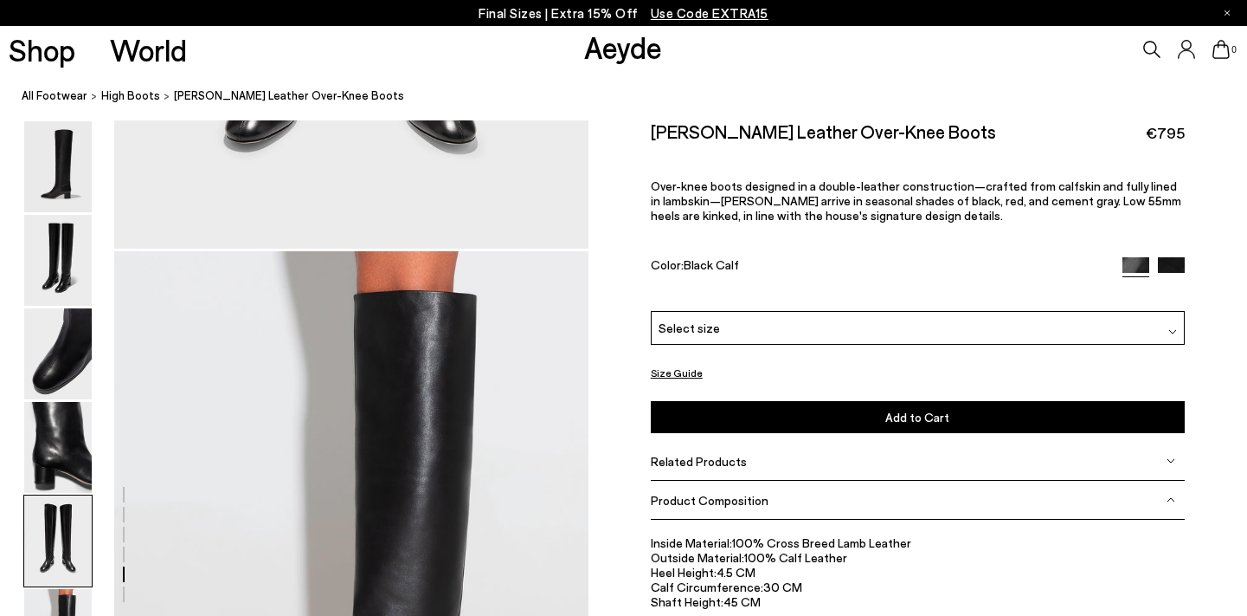
scroll to position [2857, 0]
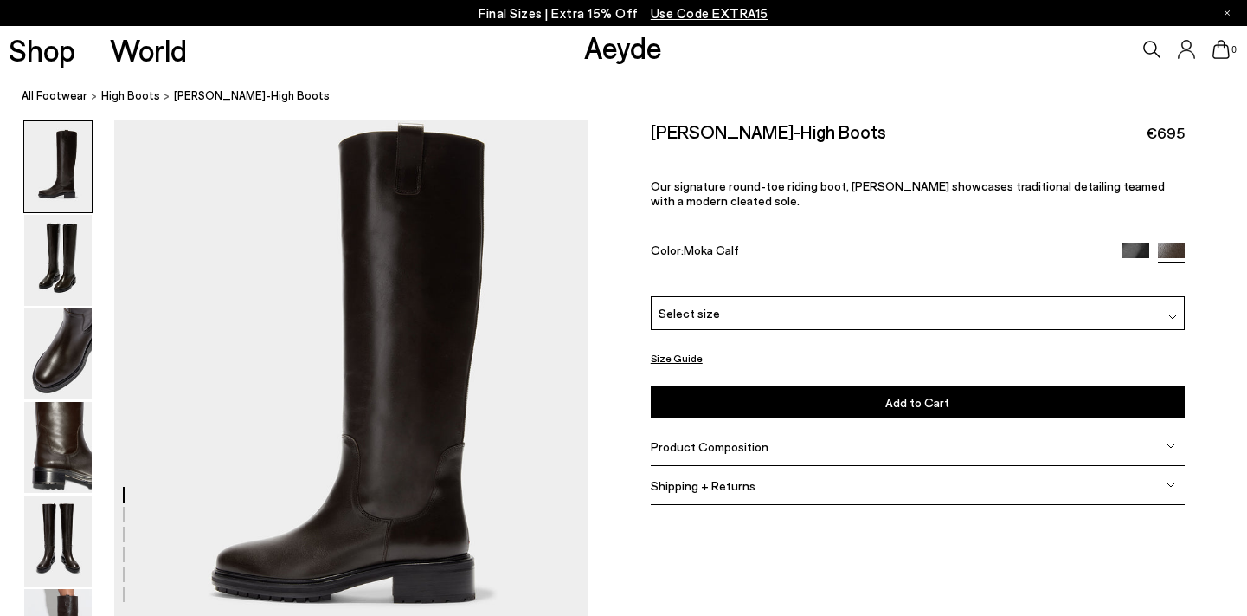
click at [719, 439] on span "Product Composition" at bounding box center [710, 446] width 118 height 15
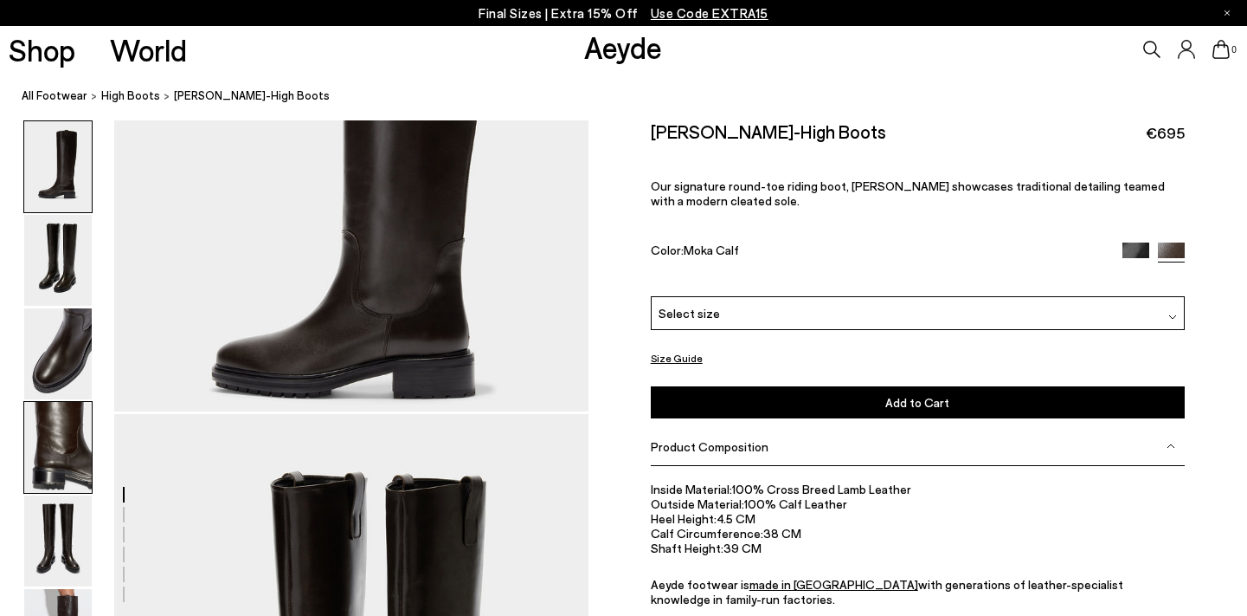
scroll to position [206, 0]
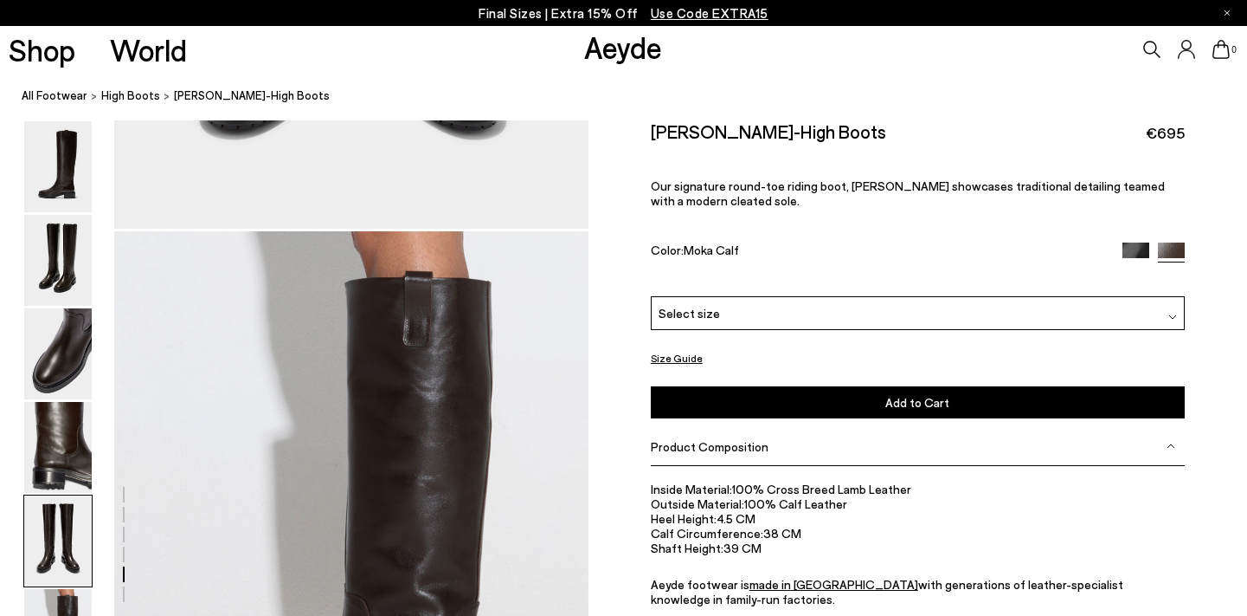
scroll to position [2900, 0]
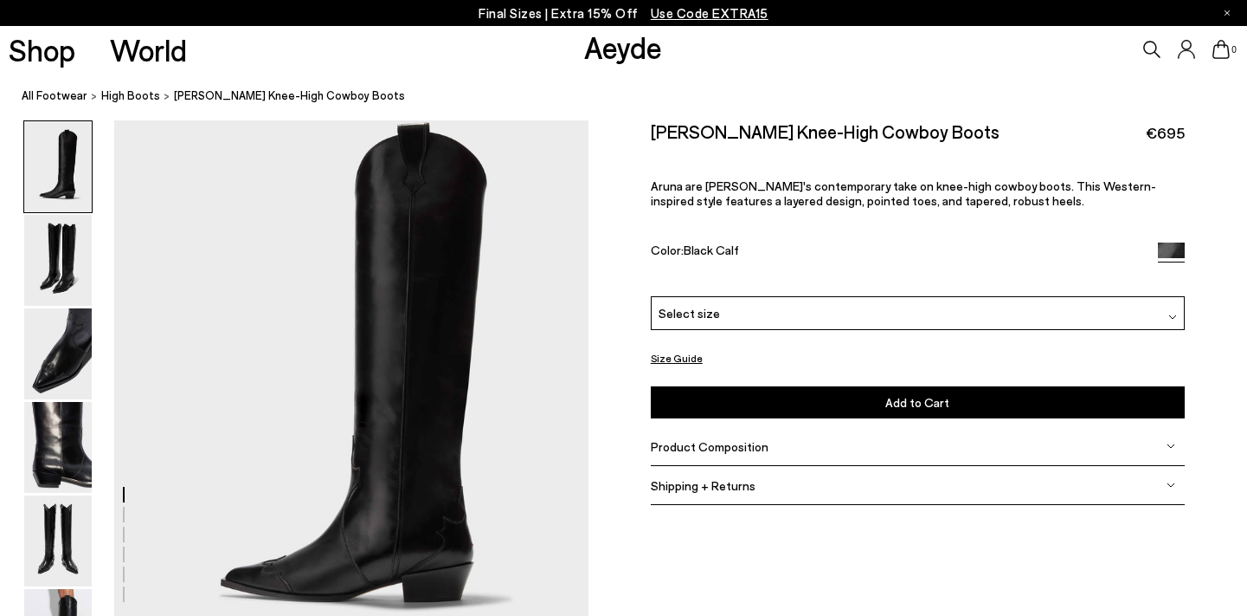
click at [714, 439] on span "Product Composition" at bounding box center [710, 446] width 118 height 15
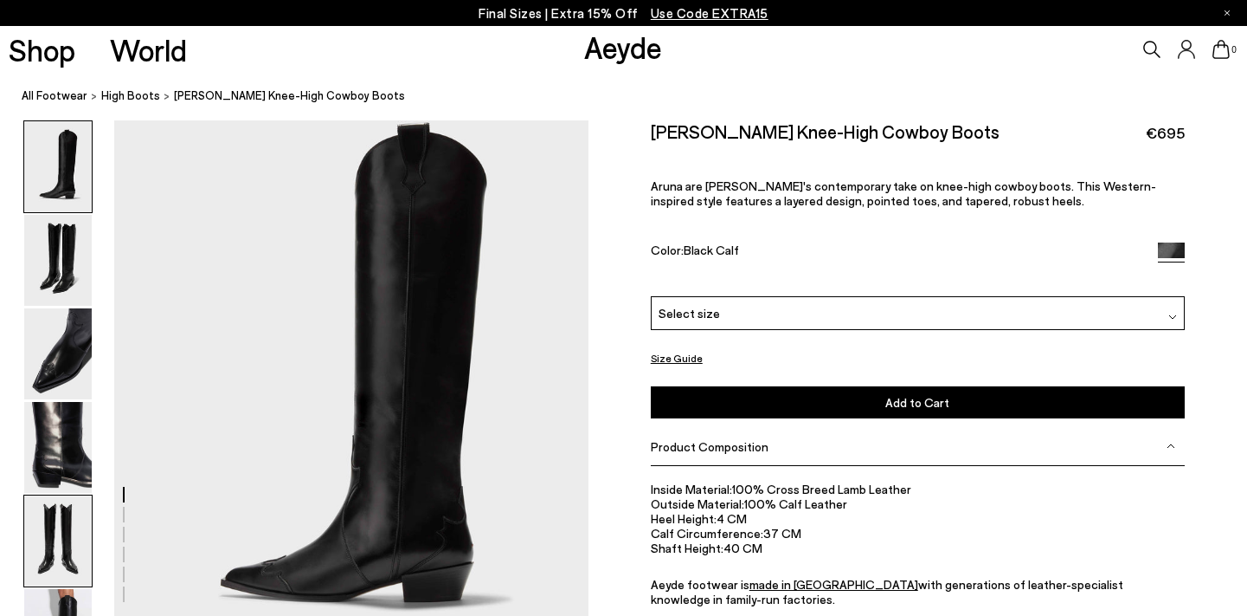
click at [63, 551] on img at bounding box center [58, 540] width 68 height 91
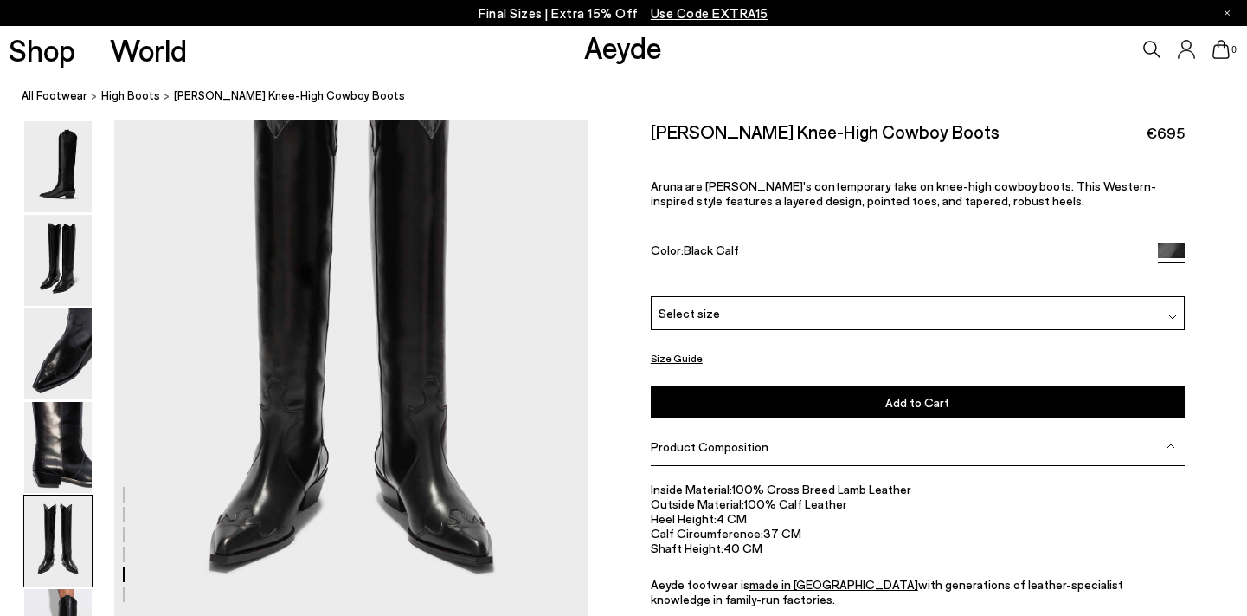
scroll to position [2497, 0]
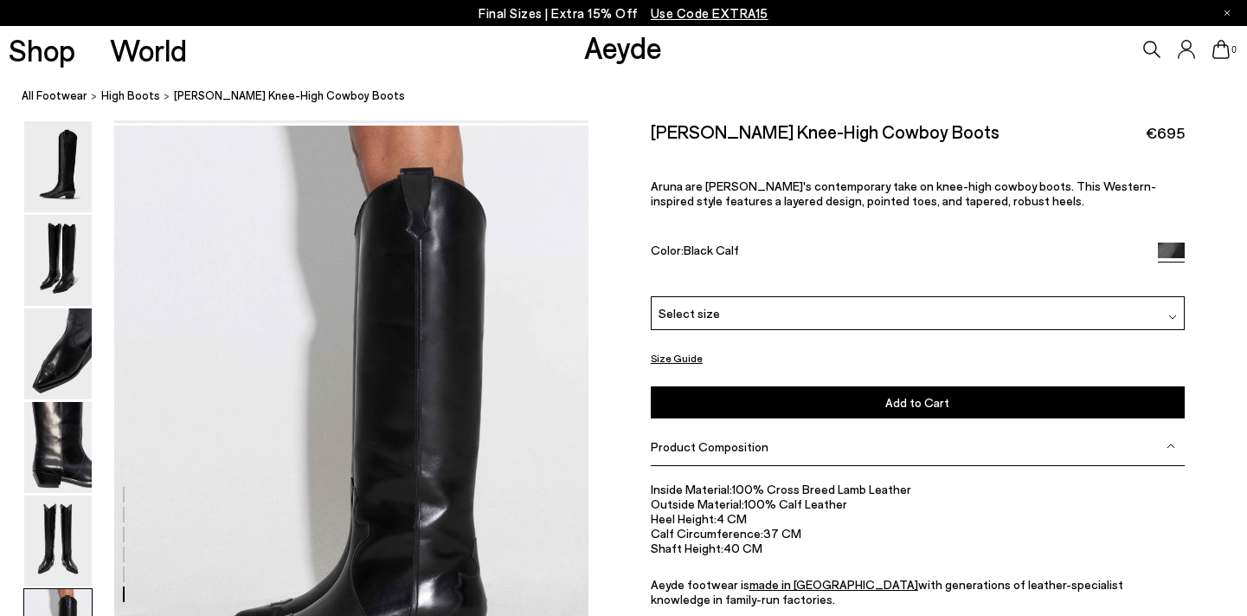
scroll to position [3010, 0]
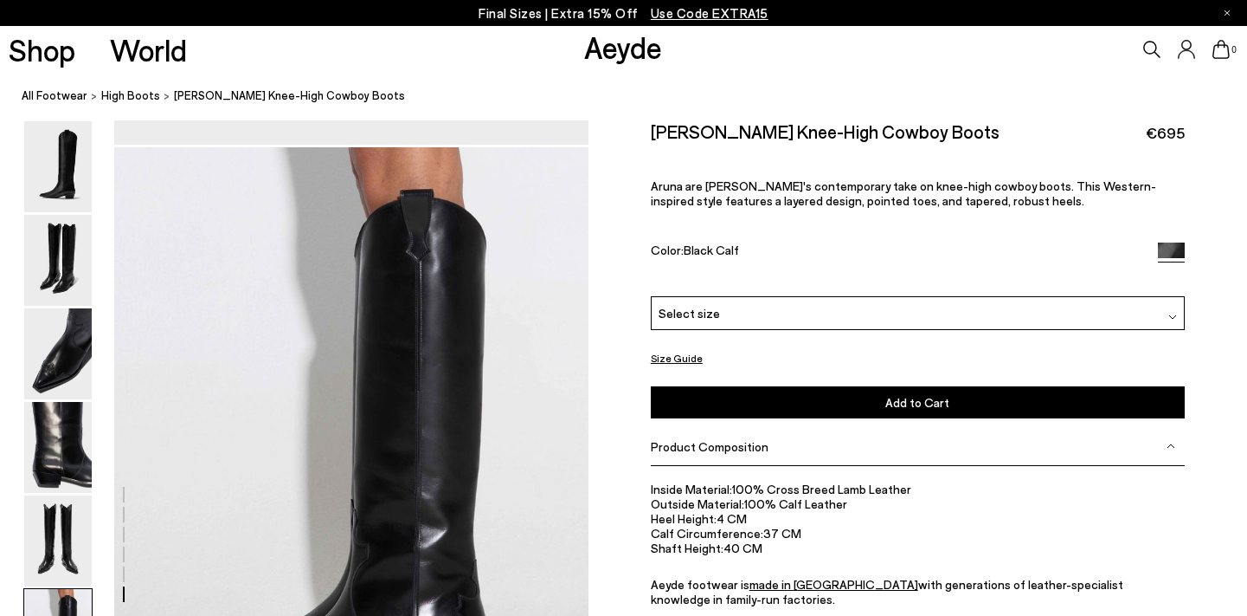
click at [861, 508] on ul "Inside Material: 100% Cross Breed Lamb Leather Outside Material: 100% Calf Leat…" at bounding box center [918, 543] width 534 height 126
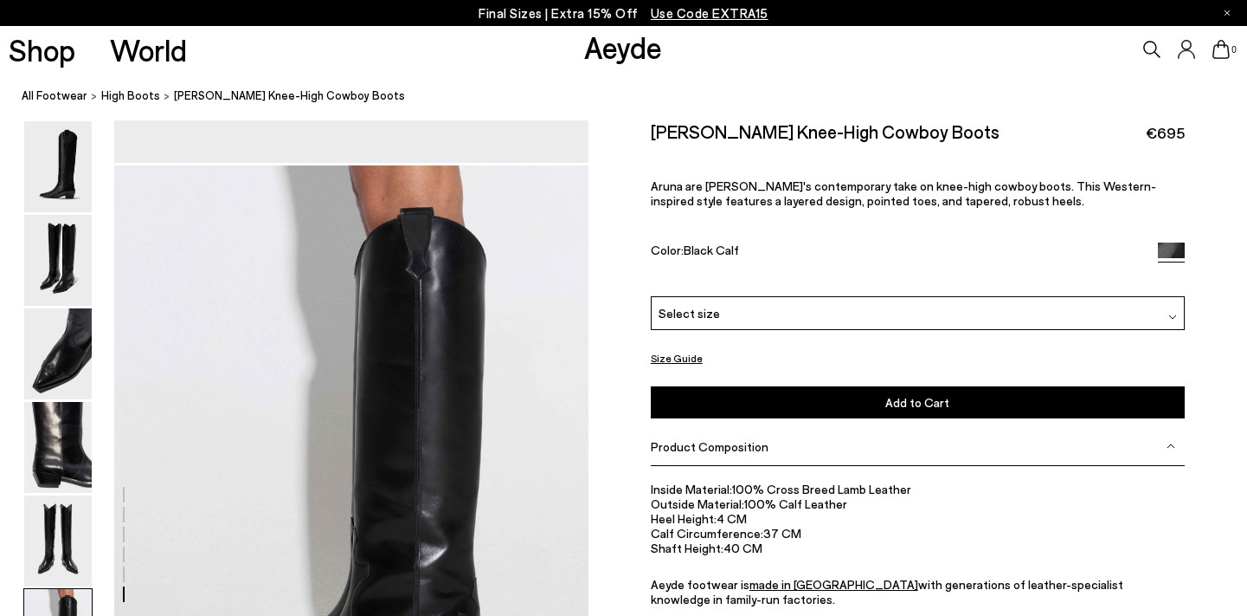
scroll to position [2990, 0]
